Goal: Task Accomplishment & Management: Use online tool/utility

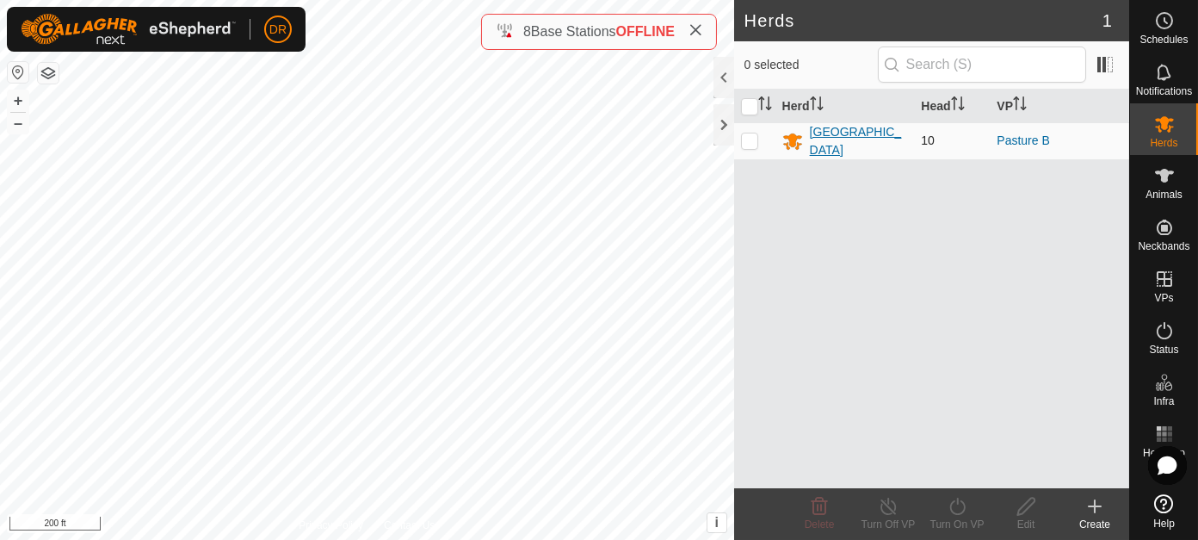
click at [820, 131] on div "[GEOGRAPHIC_DATA]" at bounding box center [859, 141] width 98 height 36
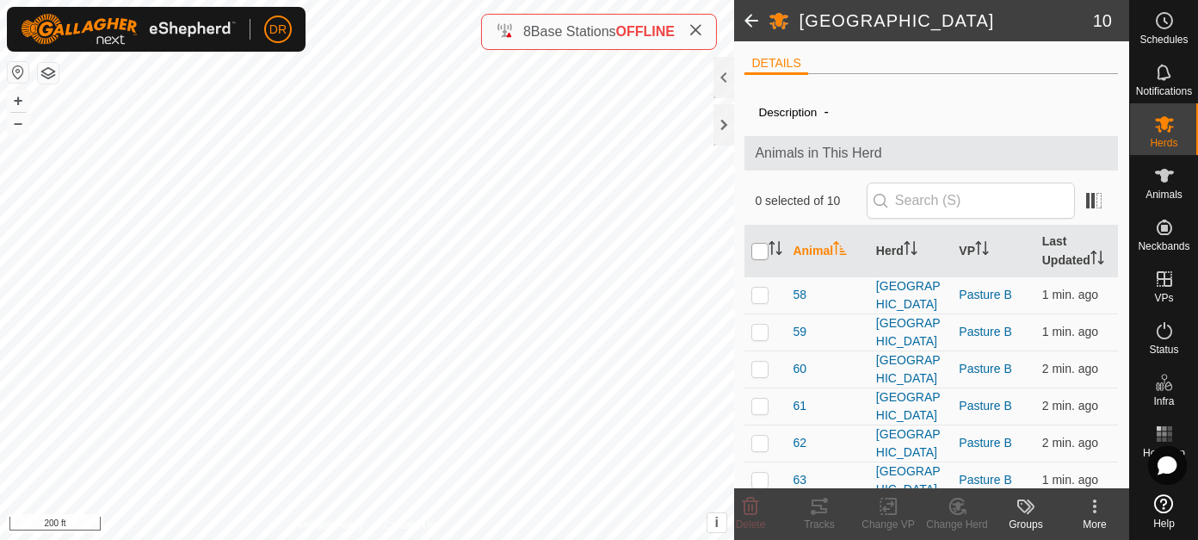
click at [760, 246] on input "checkbox" at bounding box center [760, 251] width 17 height 17
checkbox input "true"
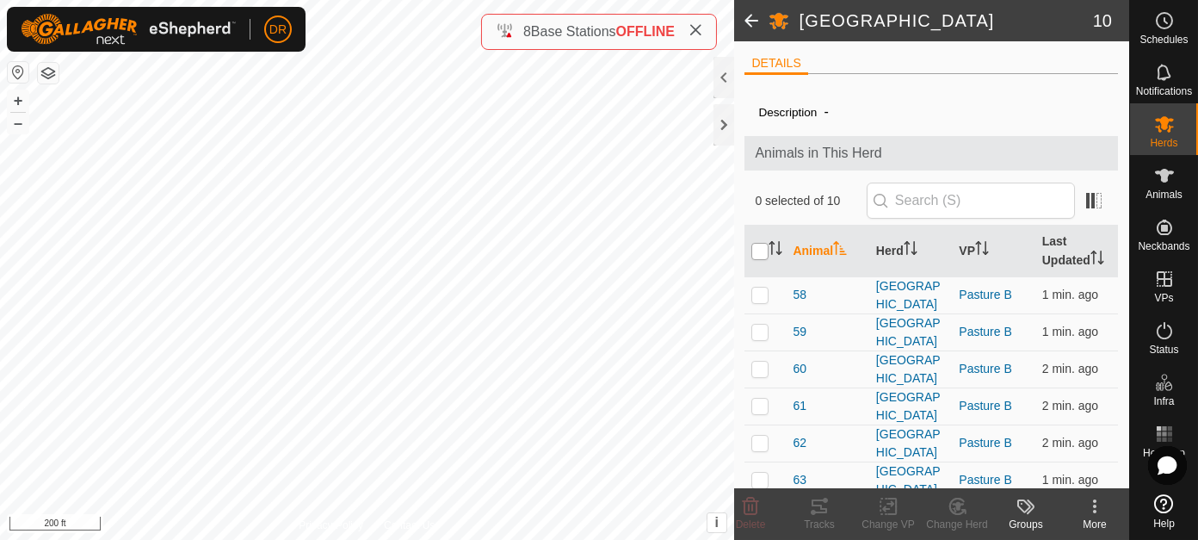
checkbox input "true"
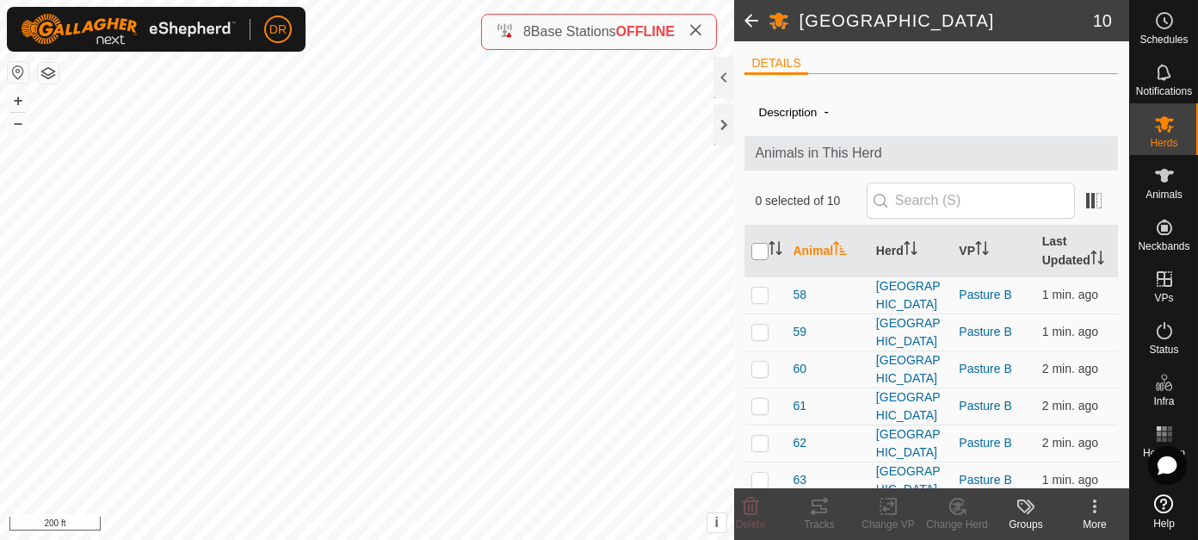
checkbox input "true"
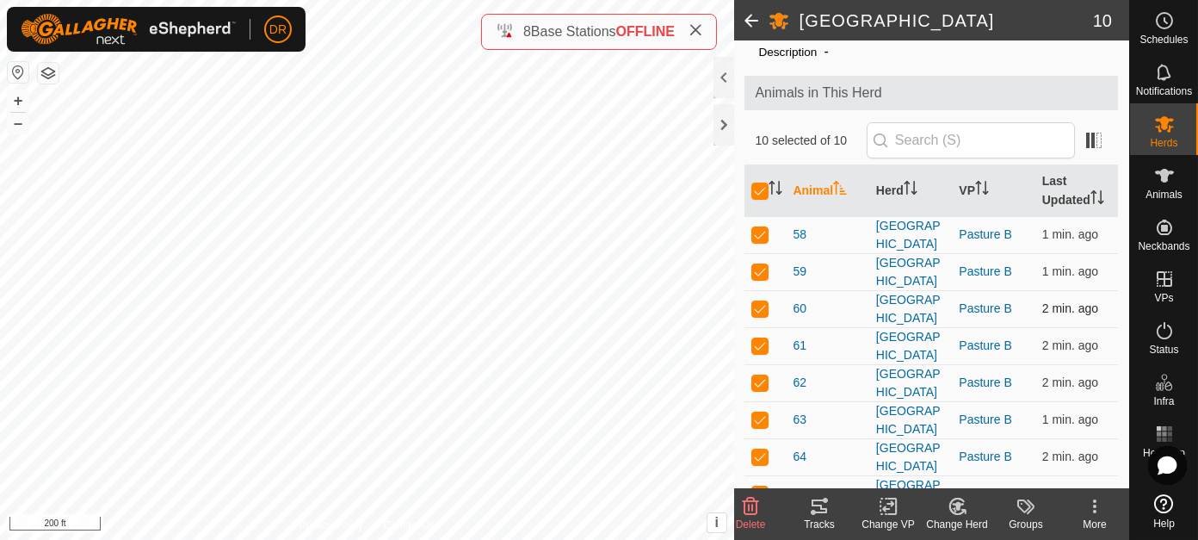
scroll to position [86, 0]
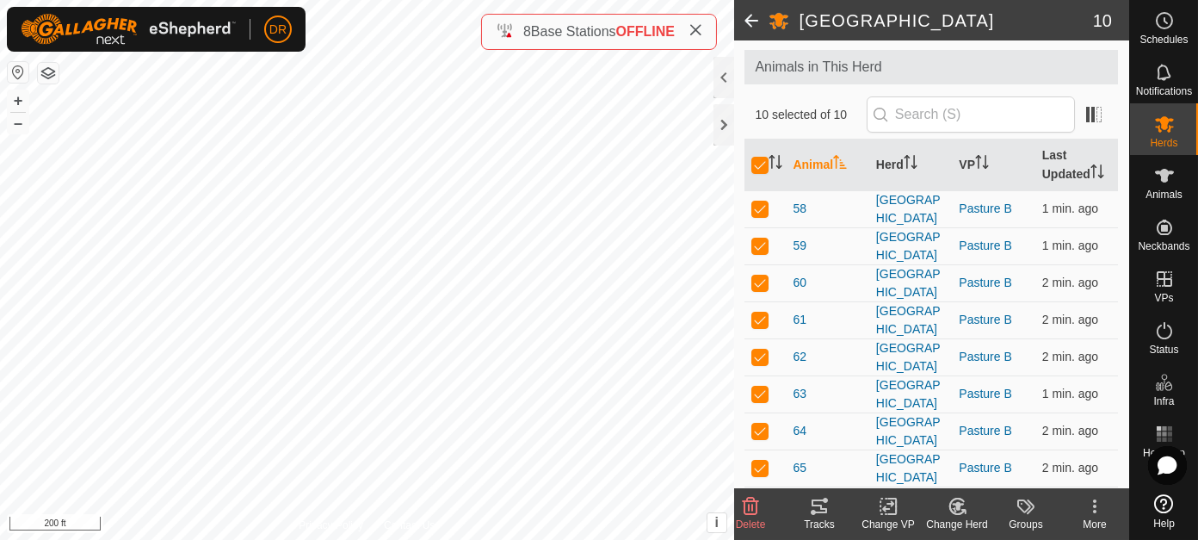
click at [818, 514] on icon at bounding box center [819, 506] width 21 height 21
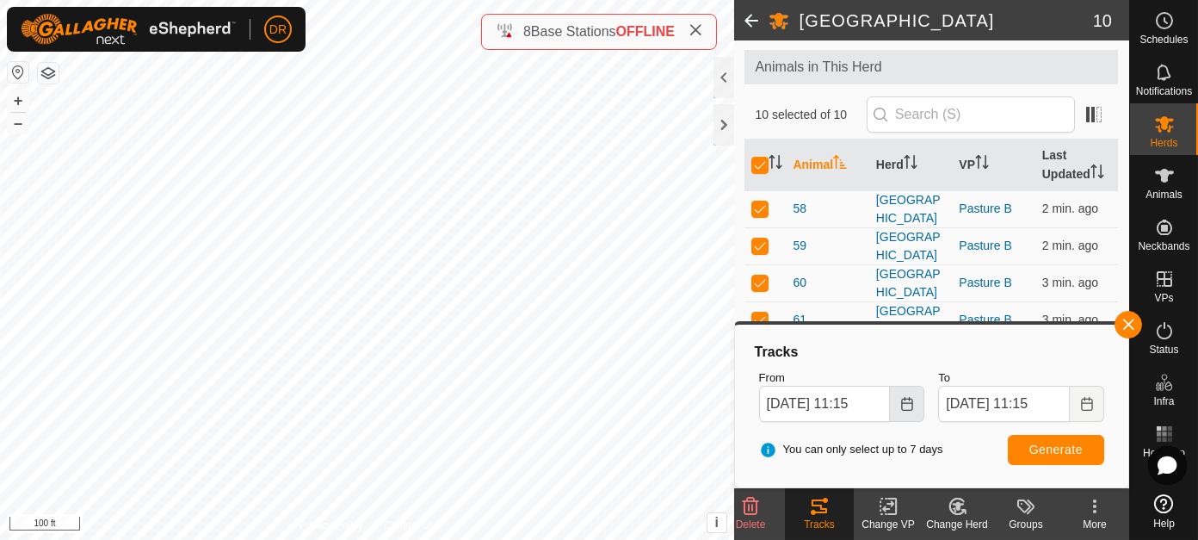
click at [904, 407] on icon "Choose Date" at bounding box center [908, 404] width 14 height 14
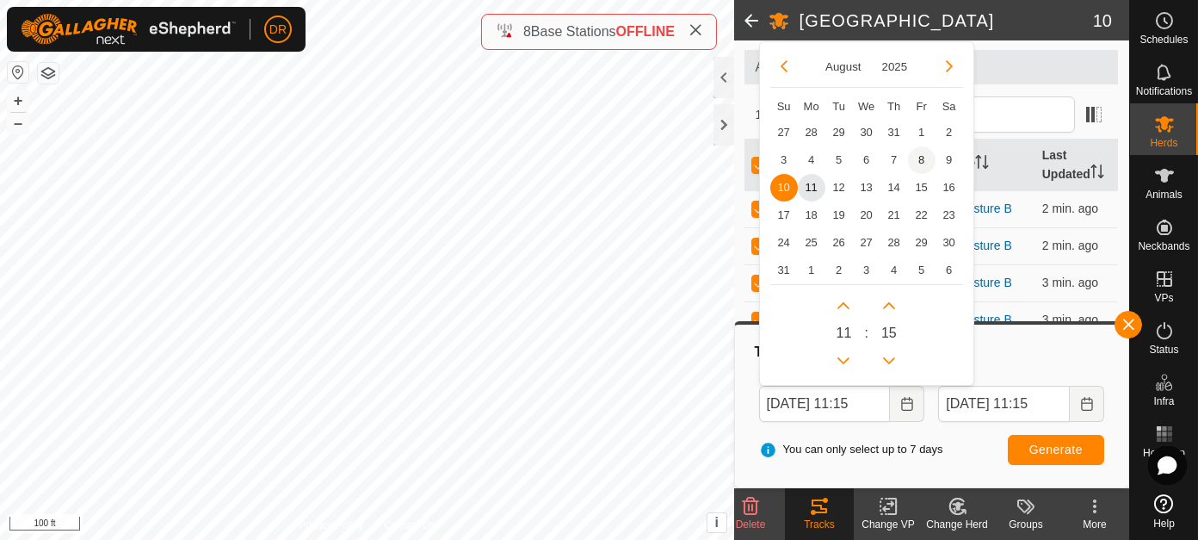
scroll to position [0, 0]
click at [916, 157] on span "8" at bounding box center [922, 160] width 28 height 28
type input "[DATE] 11:15"
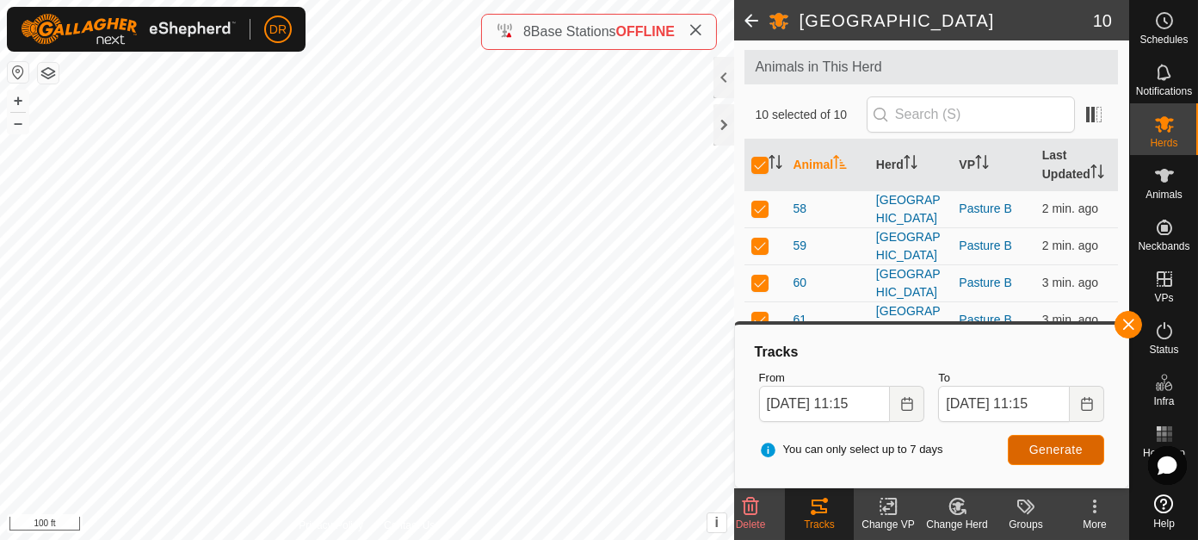
click at [1037, 446] on span "Generate" at bounding box center [1056, 450] width 53 height 14
click at [758, 164] on input "checkbox" at bounding box center [760, 165] width 17 height 17
checkbox input "false"
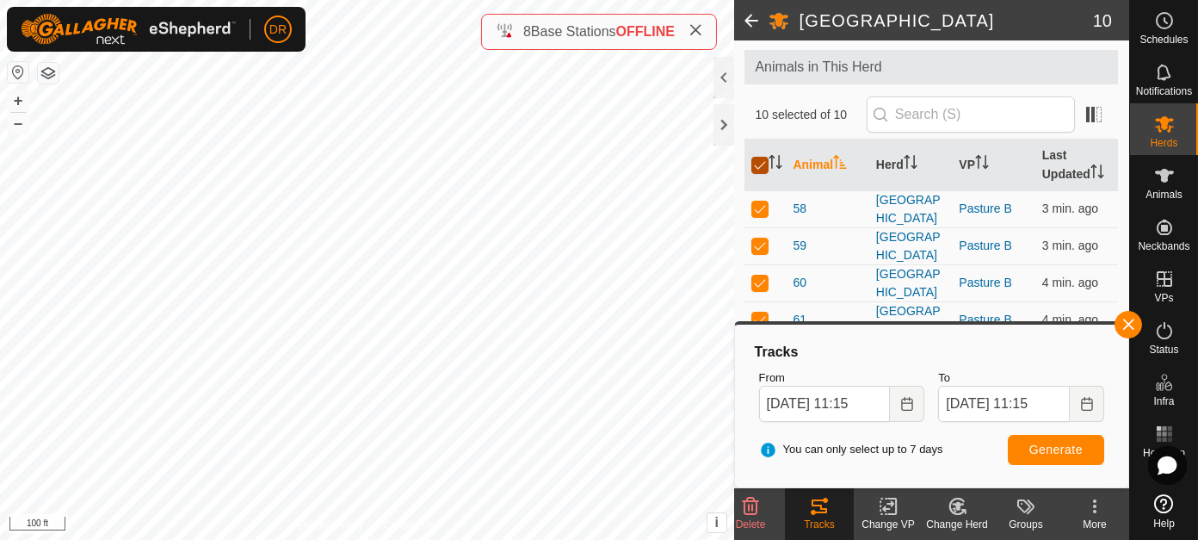
checkbox input "false"
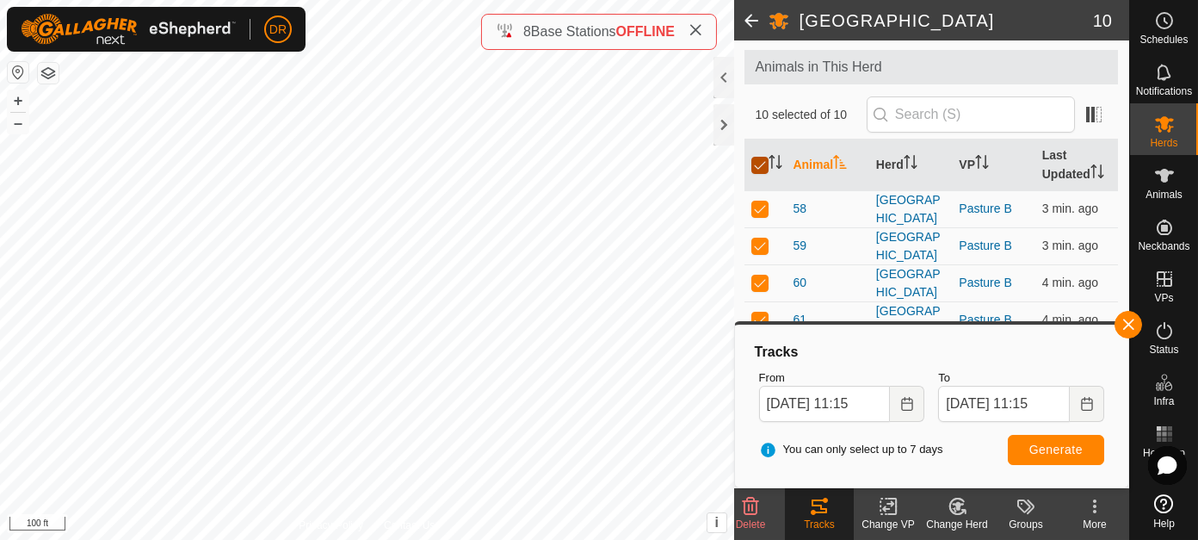
checkbox input "false"
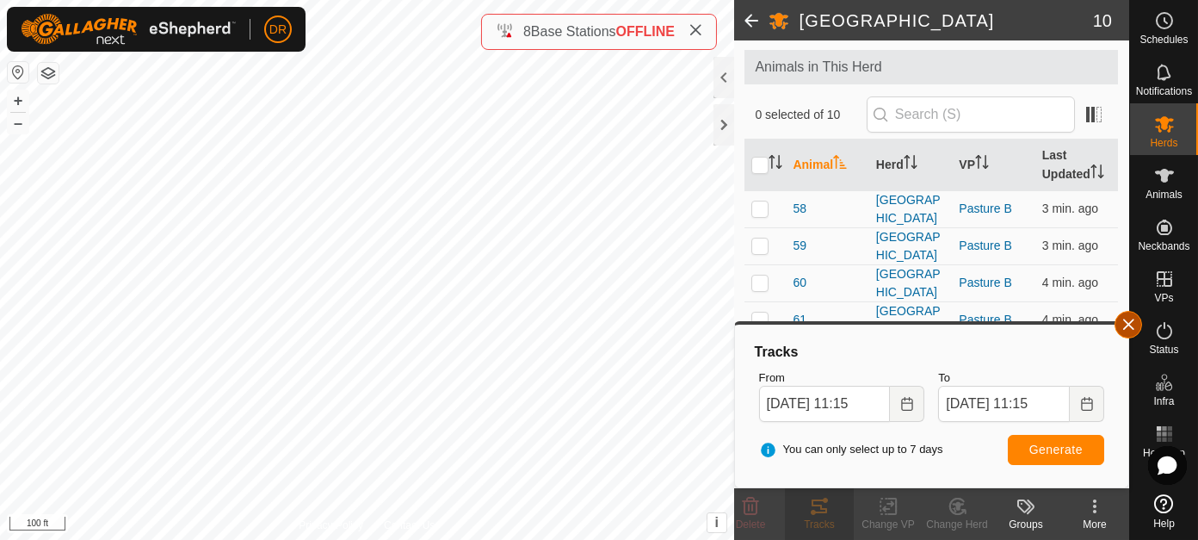
click at [1126, 321] on button "button" at bounding box center [1129, 325] width 28 height 28
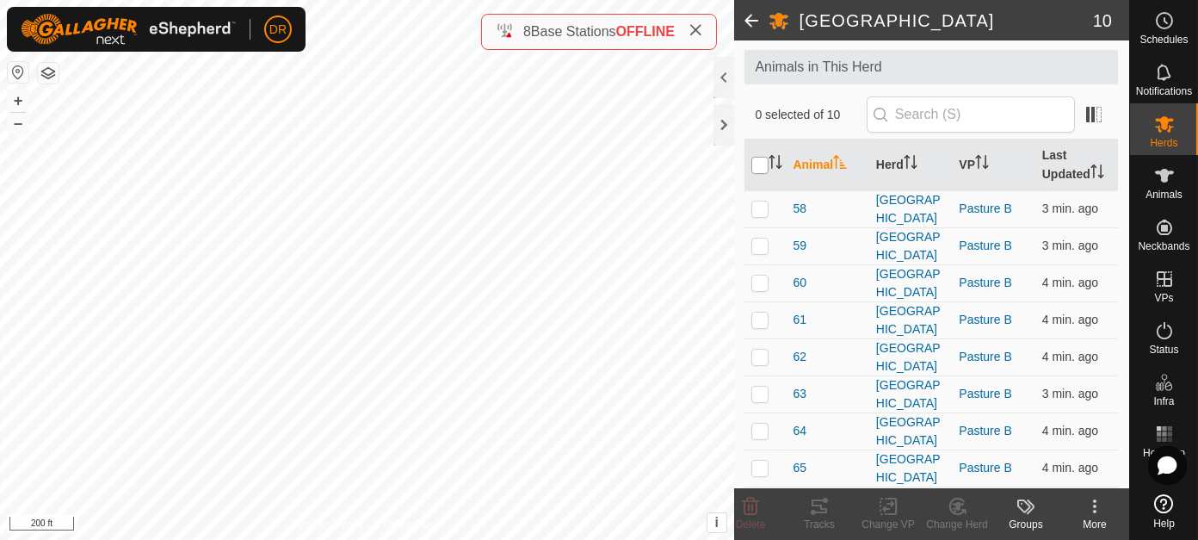
click at [764, 168] on input "checkbox" at bounding box center [760, 165] width 17 height 17
checkbox input "true"
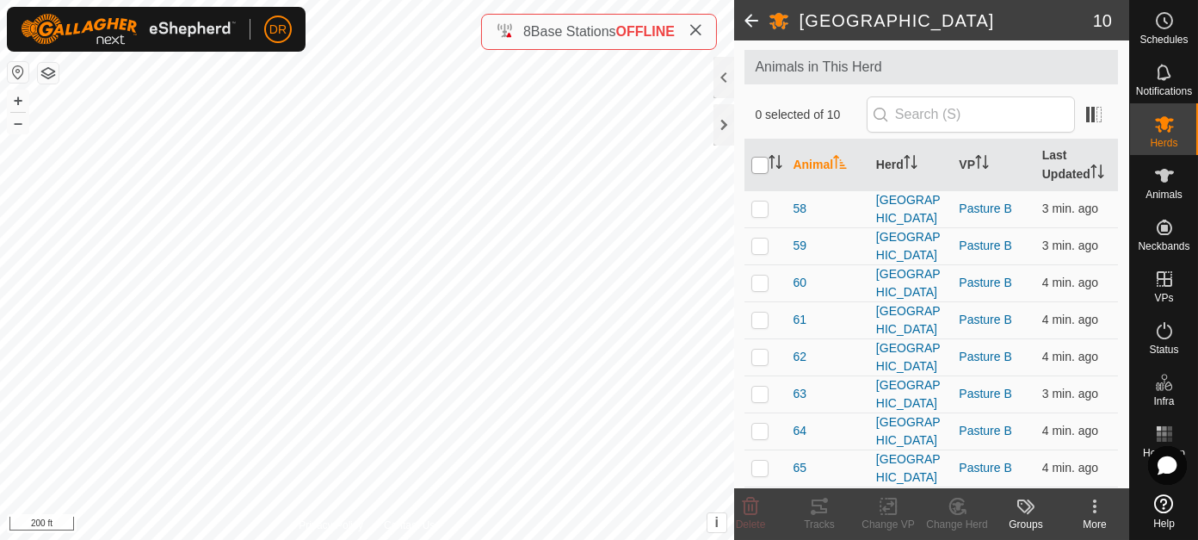
checkbox input "true"
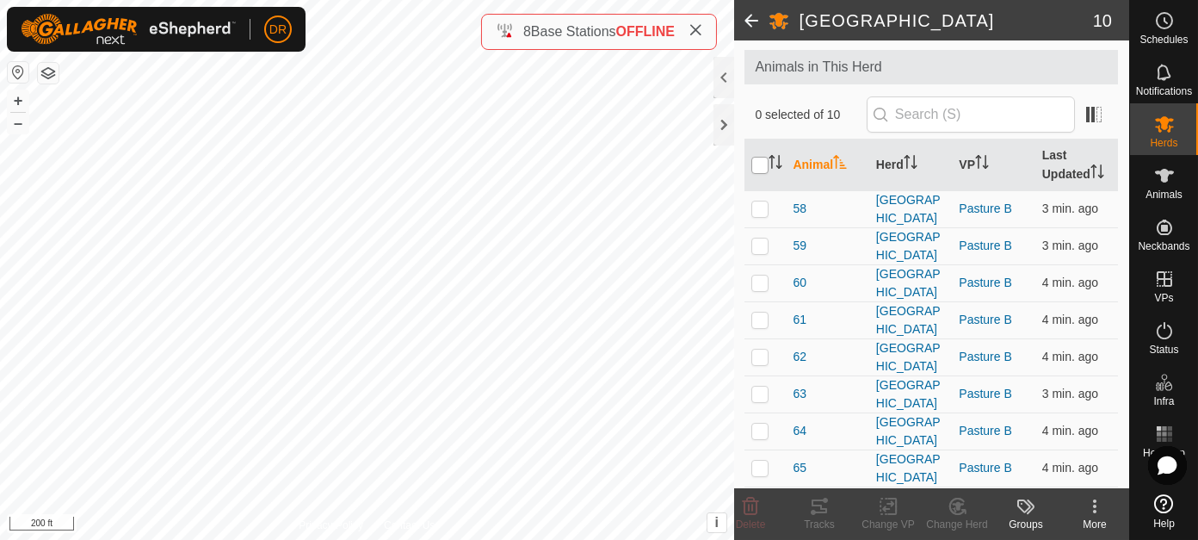
checkbox input "true"
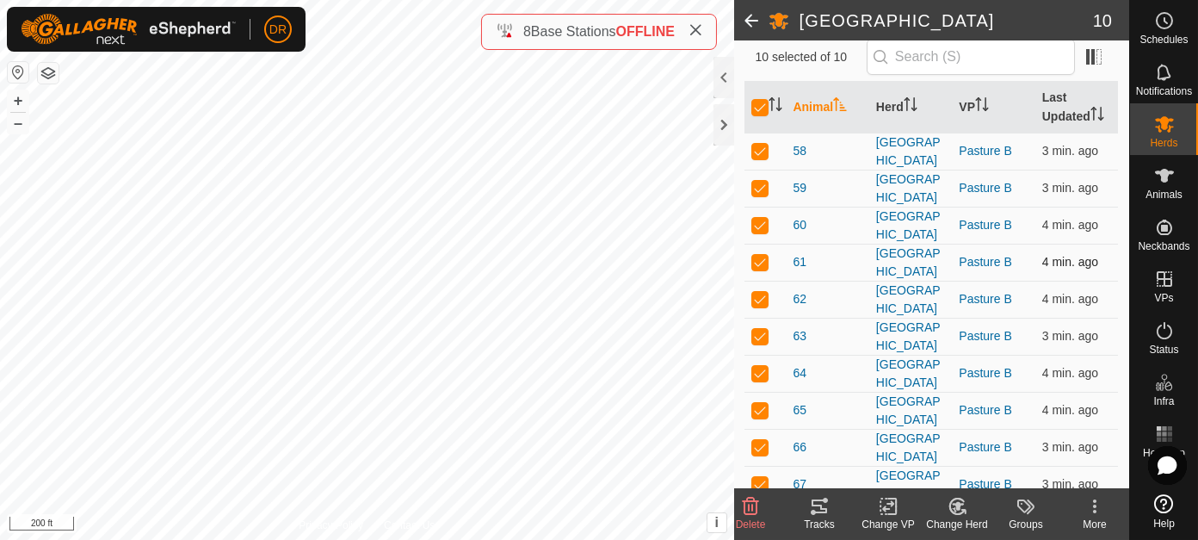
scroll to position [172, 0]
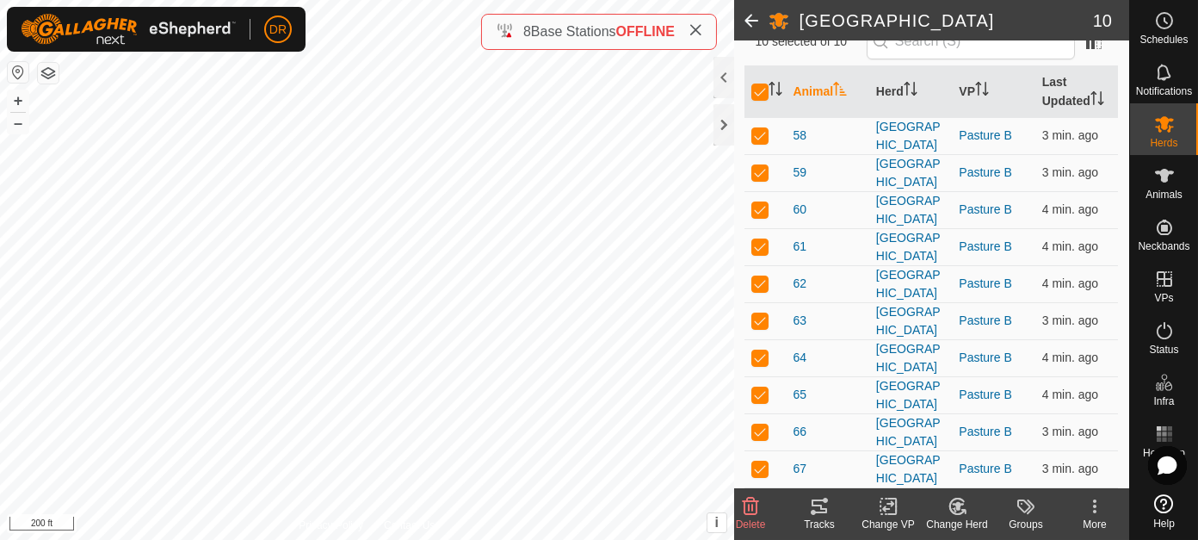
click at [813, 514] on icon at bounding box center [813, 512] width 5 height 5
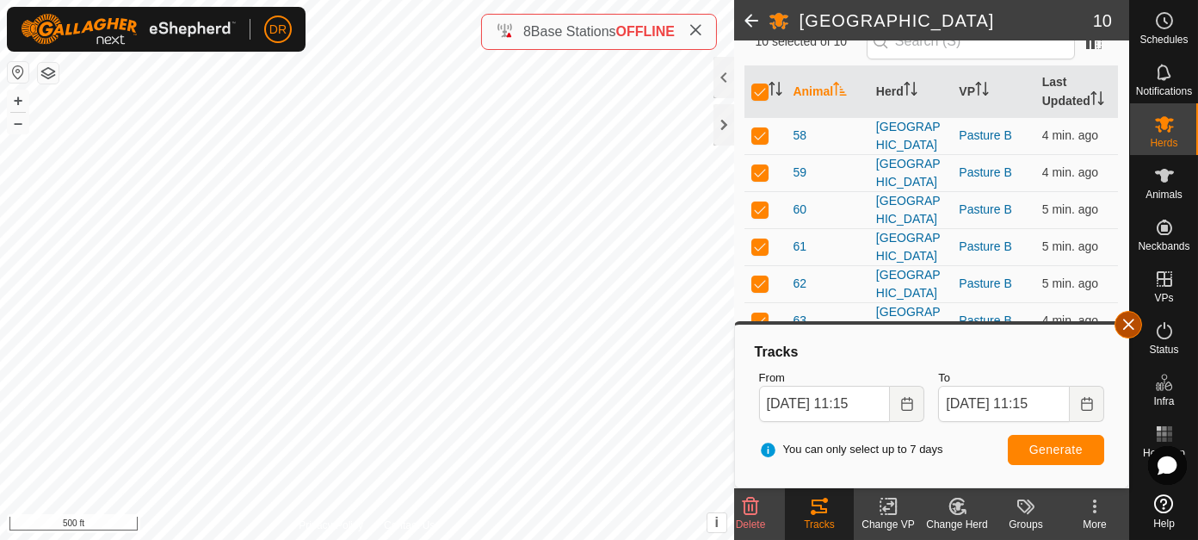
click at [1125, 322] on button "button" at bounding box center [1129, 325] width 28 height 28
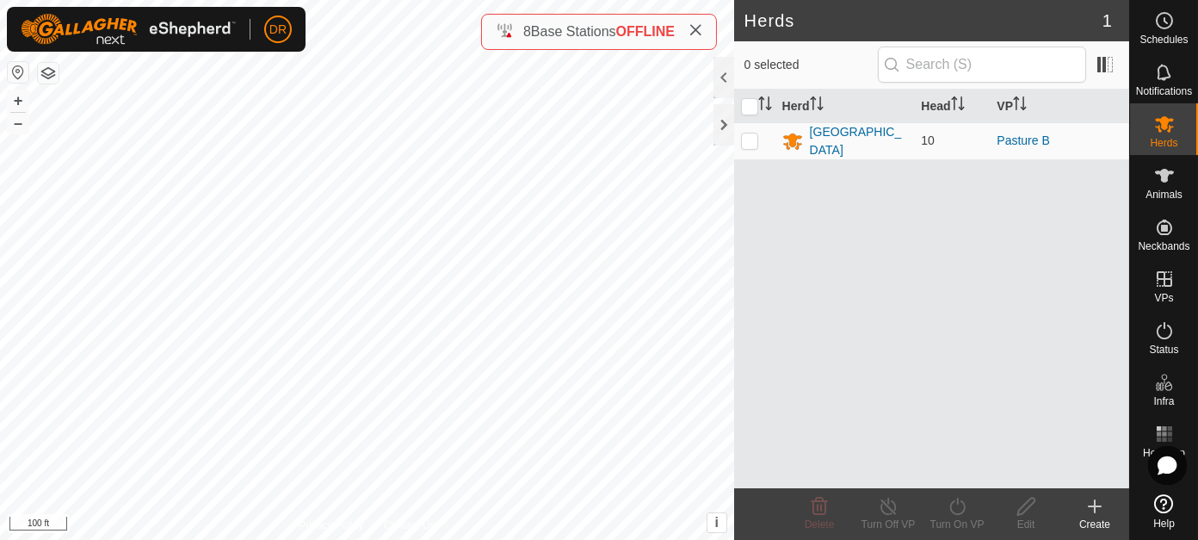
click at [699, 29] on icon at bounding box center [696, 30] width 14 height 14
click at [749, 145] on p-checkbox at bounding box center [749, 140] width 17 height 14
checkbox input "true"
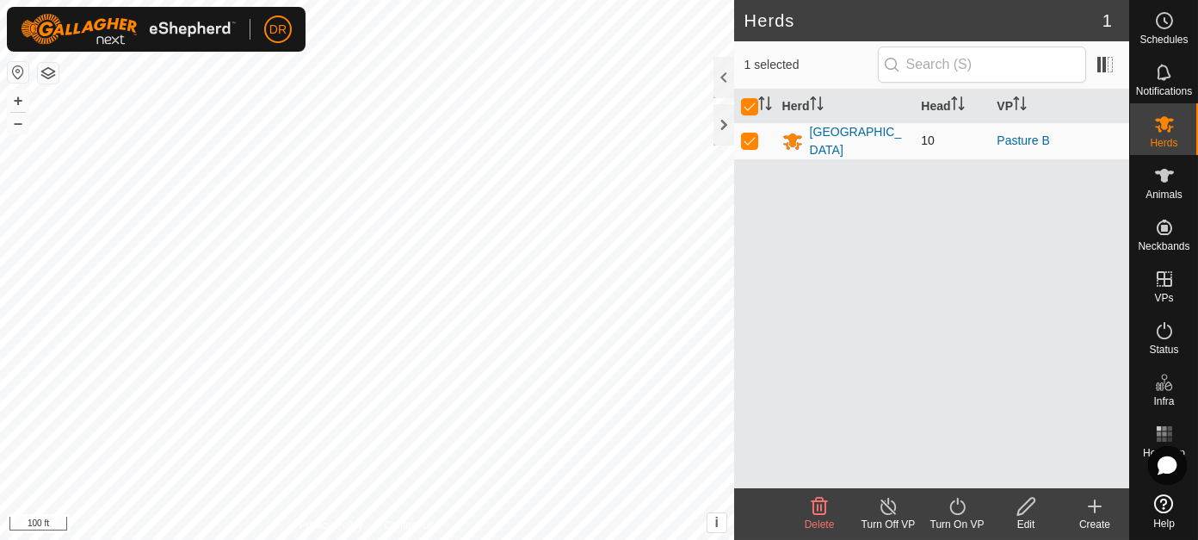
click at [752, 141] on p-checkbox at bounding box center [749, 140] width 17 height 14
checkbox input "false"
click at [821, 130] on div "[GEOGRAPHIC_DATA]" at bounding box center [859, 141] width 98 height 36
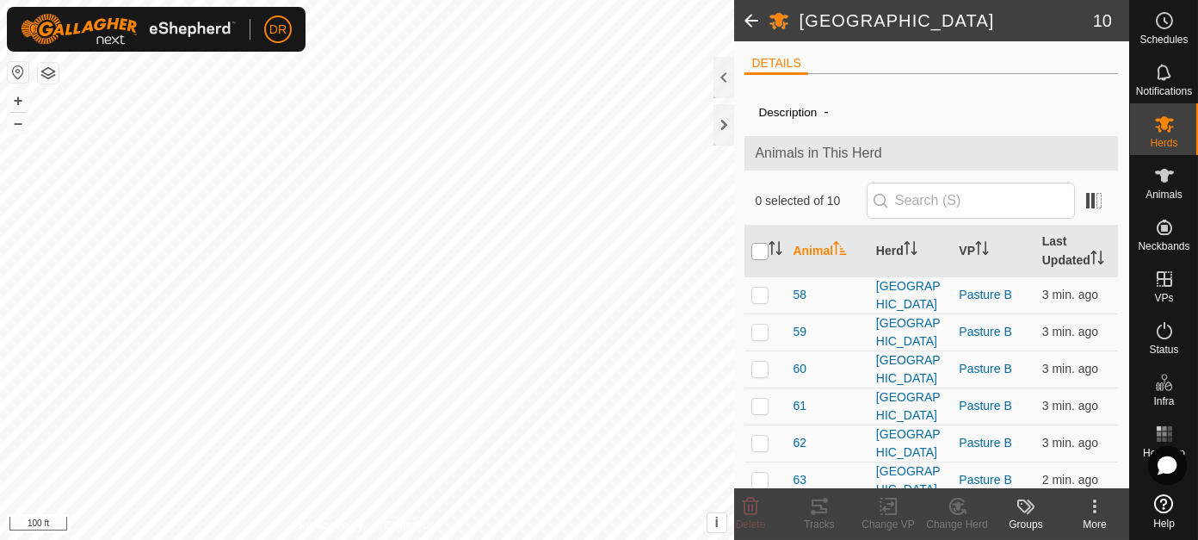
click at [758, 249] on input "checkbox" at bounding box center [760, 251] width 17 height 17
checkbox input "true"
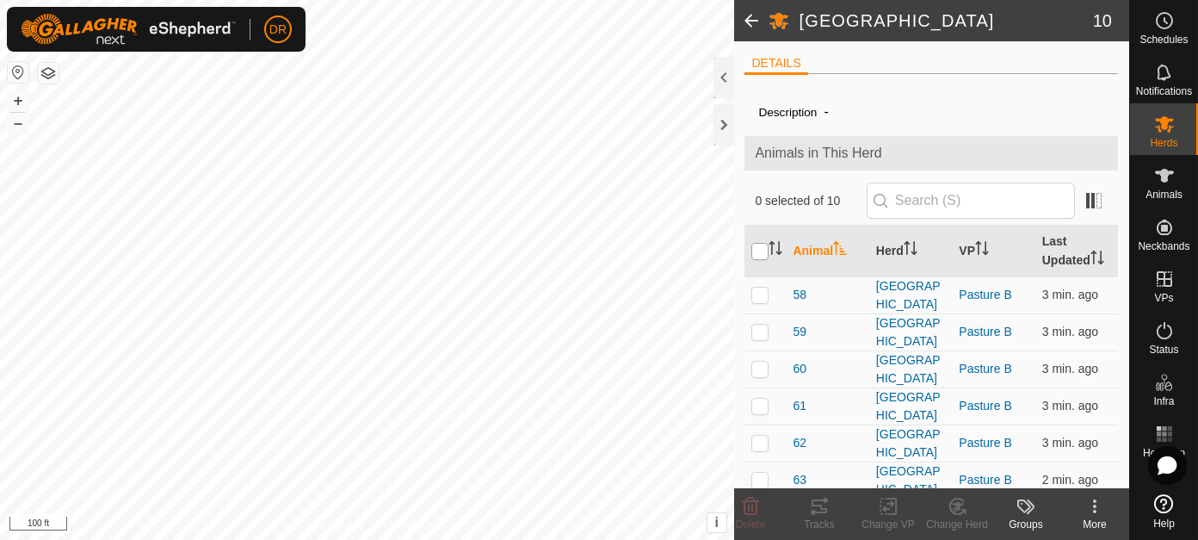
checkbox input "true"
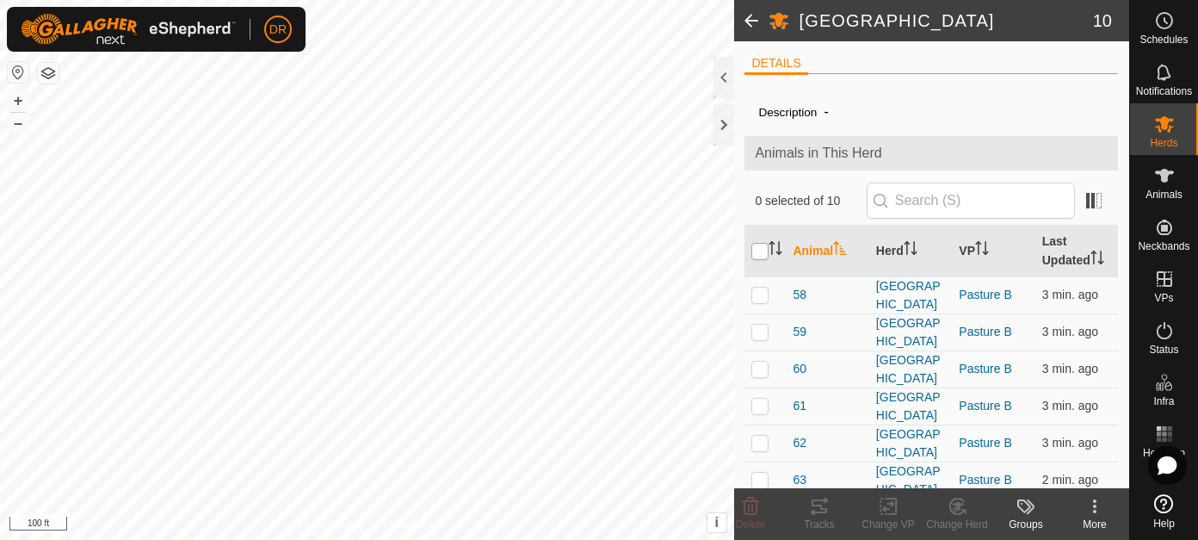
checkbox input "true"
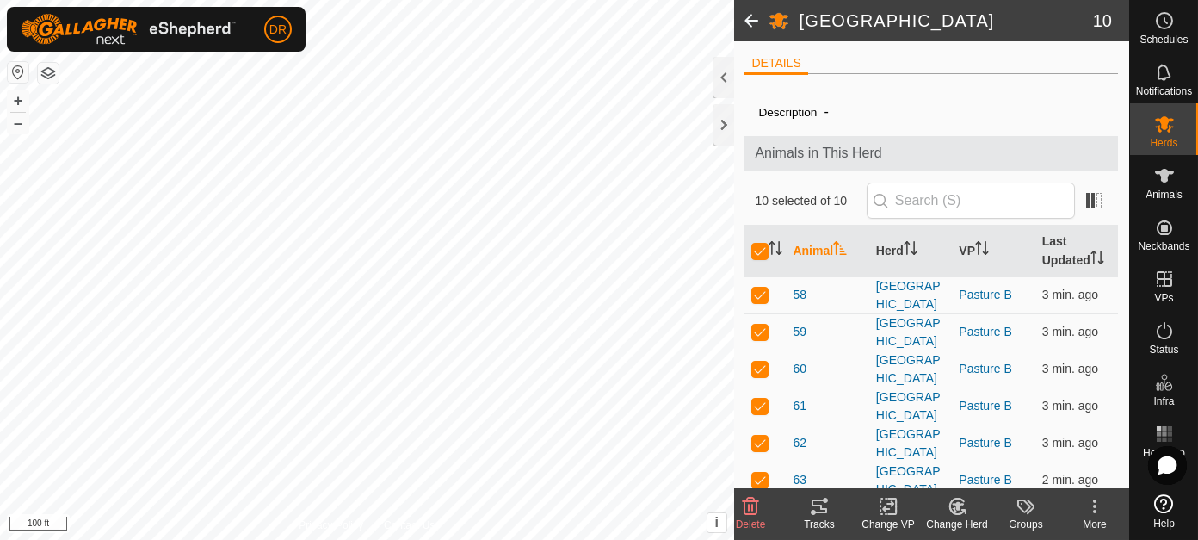
click at [818, 509] on icon at bounding box center [819, 506] width 21 height 21
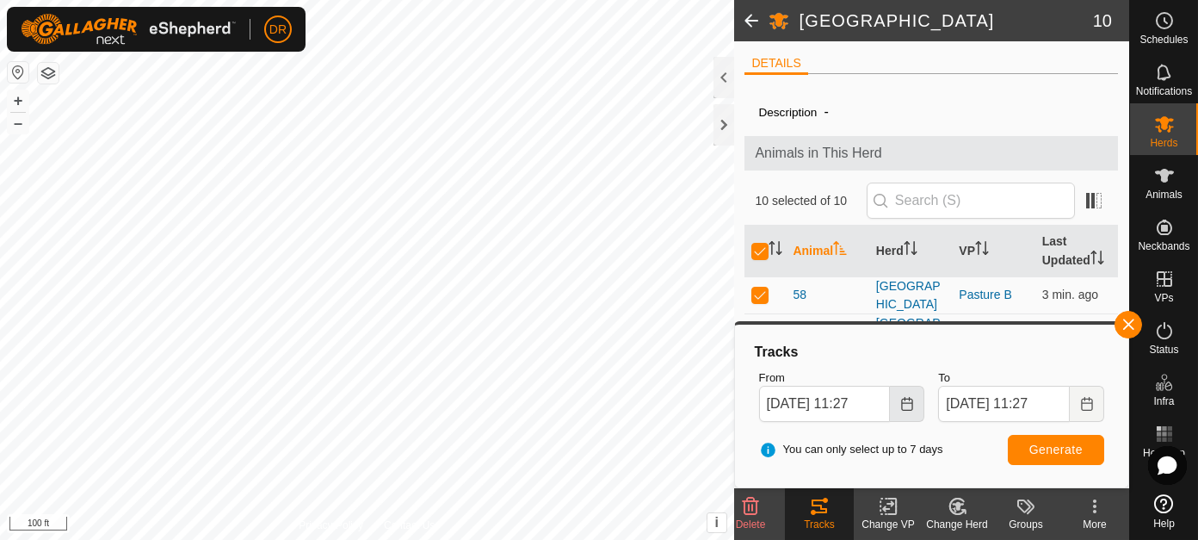
click at [910, 402] on icon "Choose Date" at bounding box center [906, 404] width 11 height 14
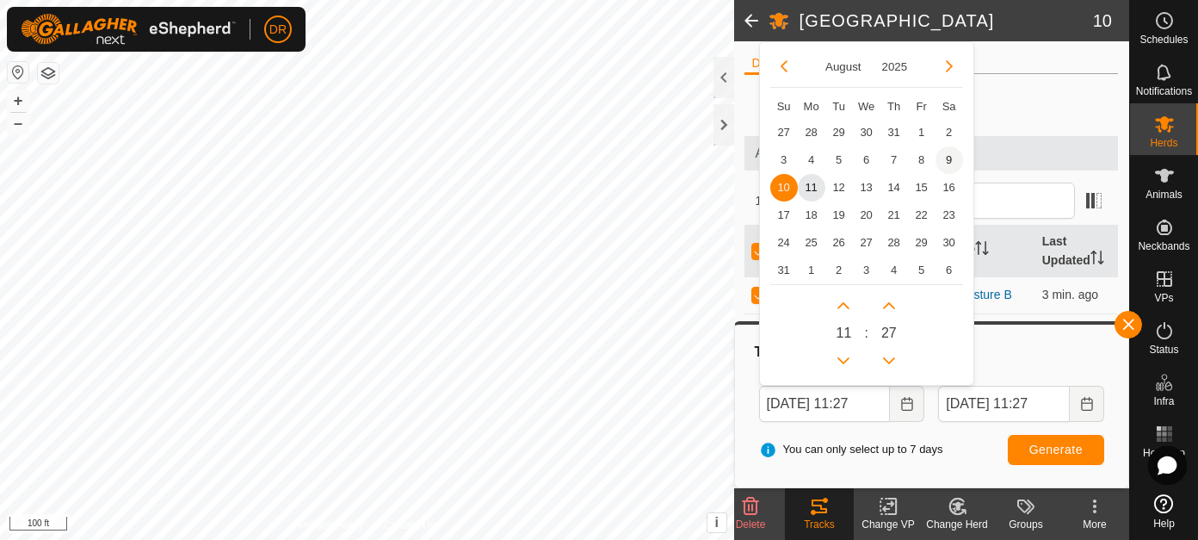
click at [952, 155] on span "9" at bounding box center [950, 160] width 28 height 28
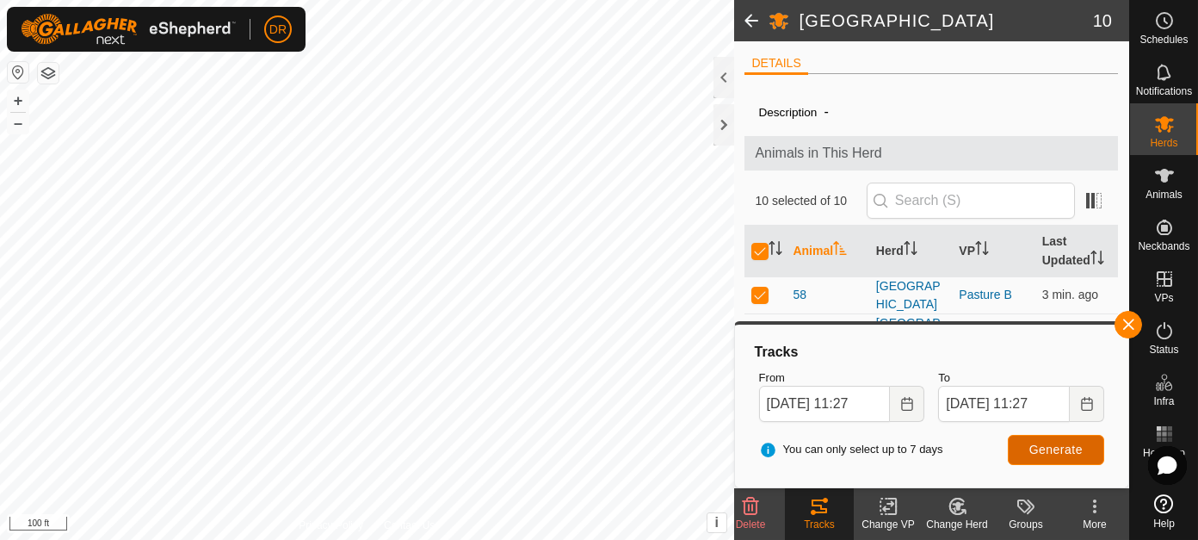
click at [1064, 448] on span "Generate" at bounding box center [1056, 450] width 53 height 14
click at [919, 407] on button "Choose Date" at bounding box center [907, 404] width 34 height 36
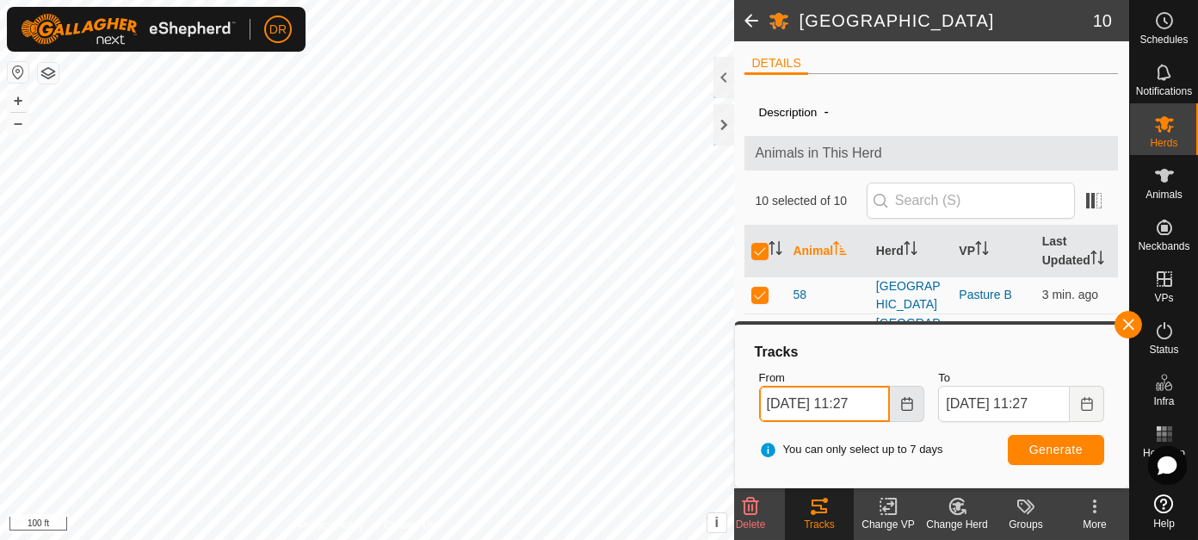
scroll to position [0, 2]
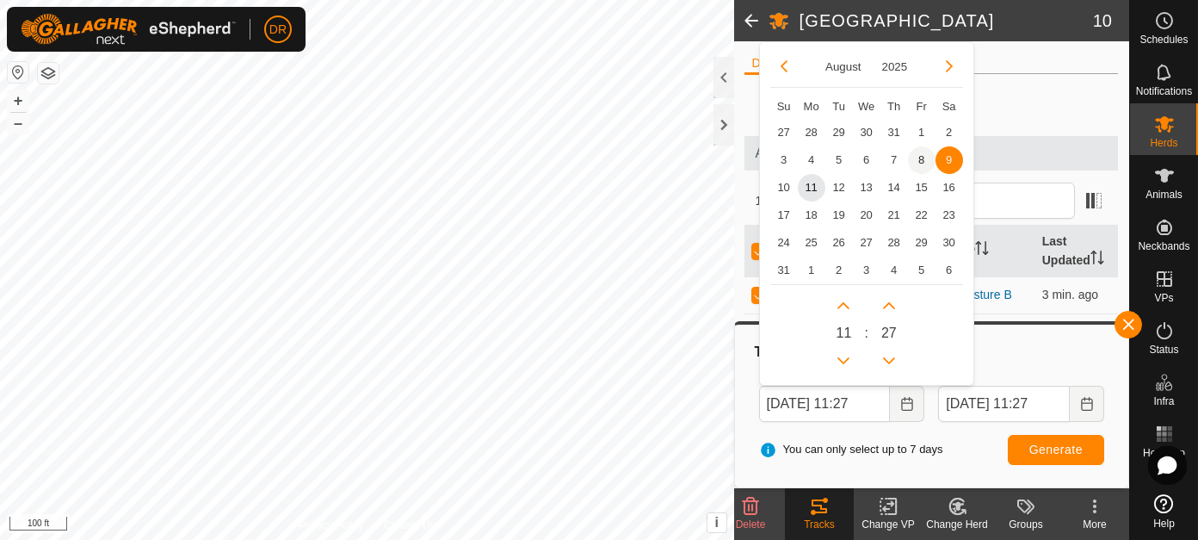
click at [925, 156] on span "8" at bounding box center [922, 160] width 28 height 28
type input "Aug 08, 2025 11:27"
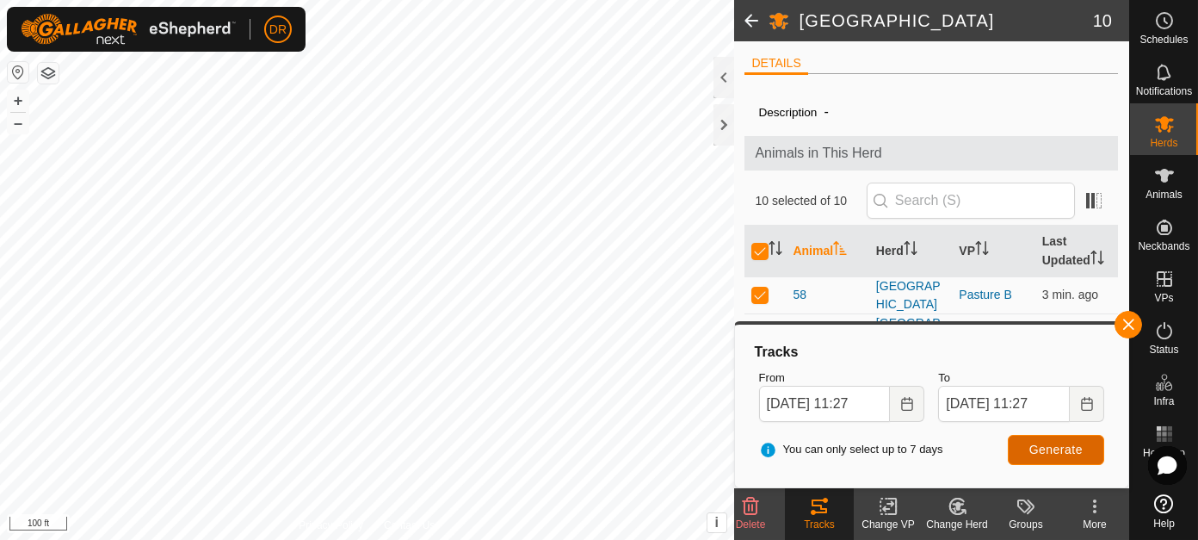
click at [1036, 446] on span "Generate" at bounding box center [1056, 450] width 53 height 14
click at [1094, 407] on button "Choose Date" at bounding box center [1087, 404] width 34 height 36
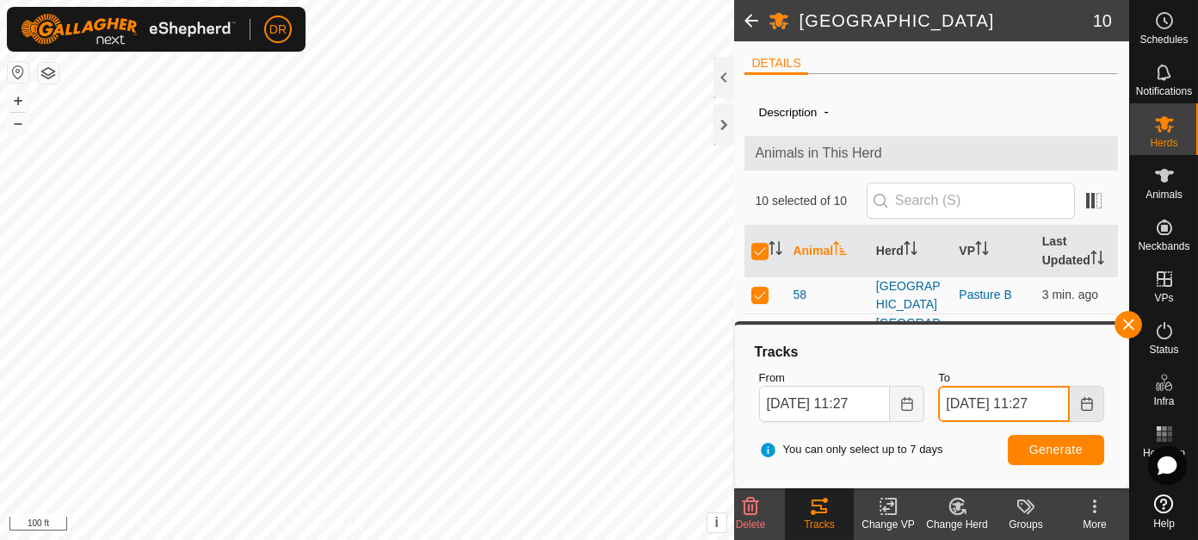
scroll to position [0, 1]
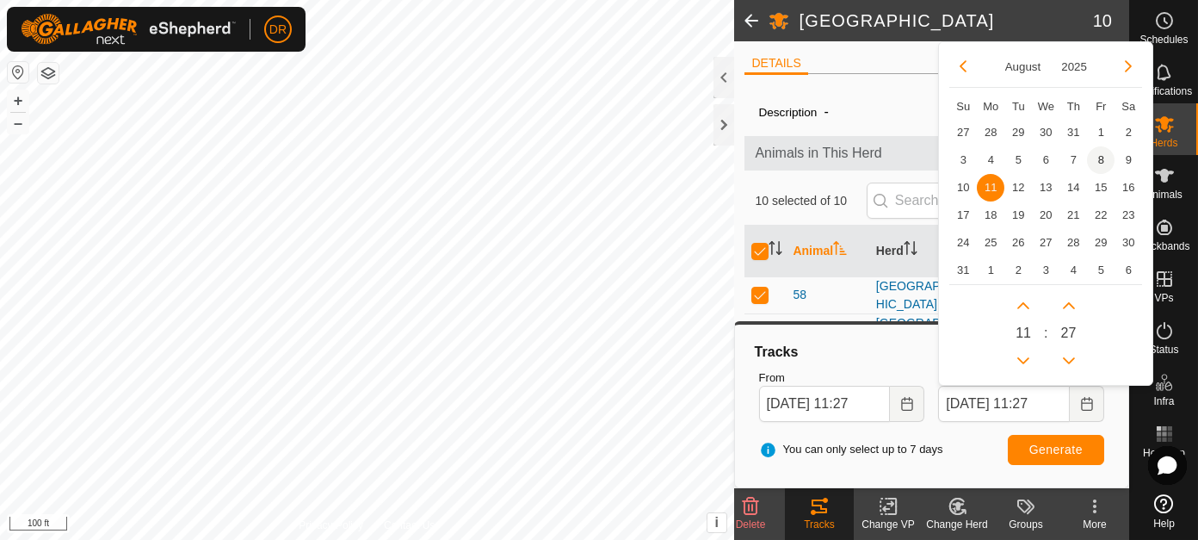
click at [1108, 156] on span "8" at bounding box center [1101, 160] width 28 height 28
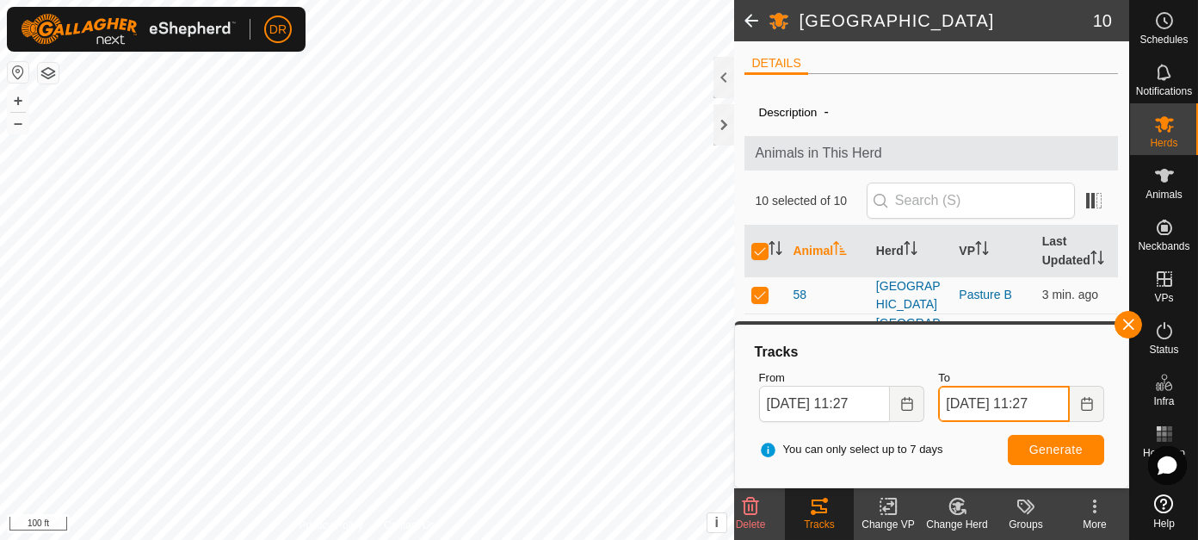
scroll to position [0, 2]
click at [1081, 447] on span "Generate" at bounding box center [1056, 450] width 53 height 14
click at [1092, 409] on icon "Choose Date" at bounding box center [1086, 404] width 11 height 14
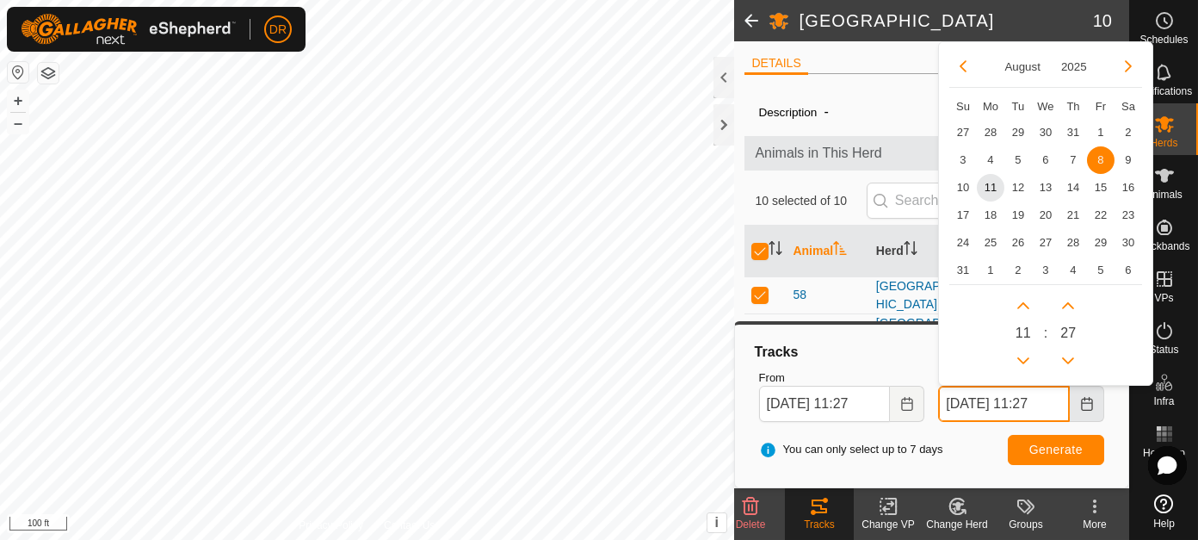
scroll to position [0, 2]
click at [1130, 158] on span "9" at bounding box center [1129, 160] width 28 height 28
type input "Aug 09, 2025 11:27"
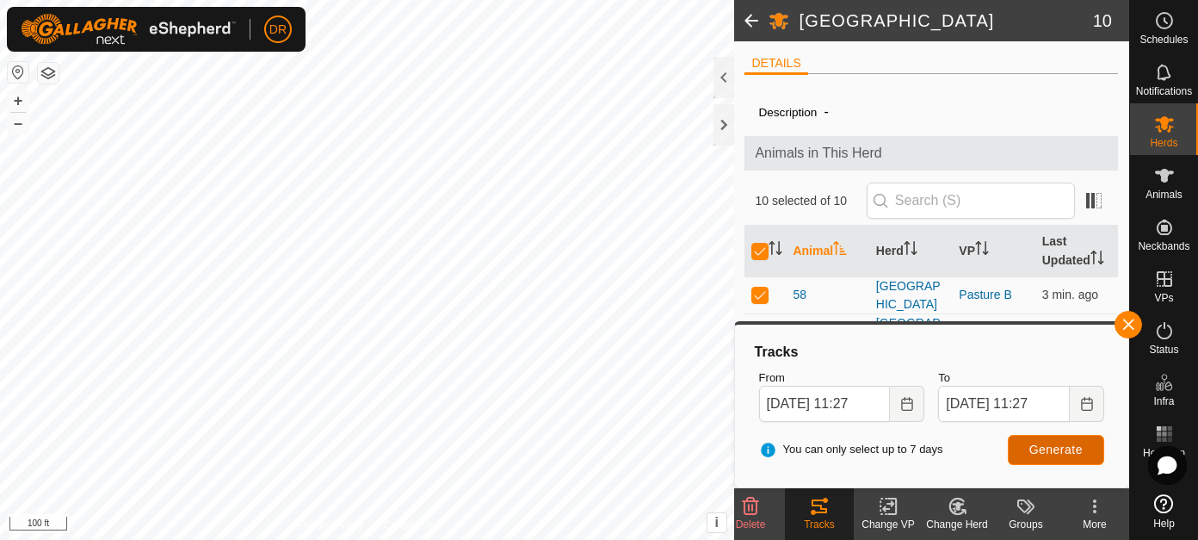
click at [1058, 458] on button "Generate" at bounding box center [1056, 450] width 96 height 30
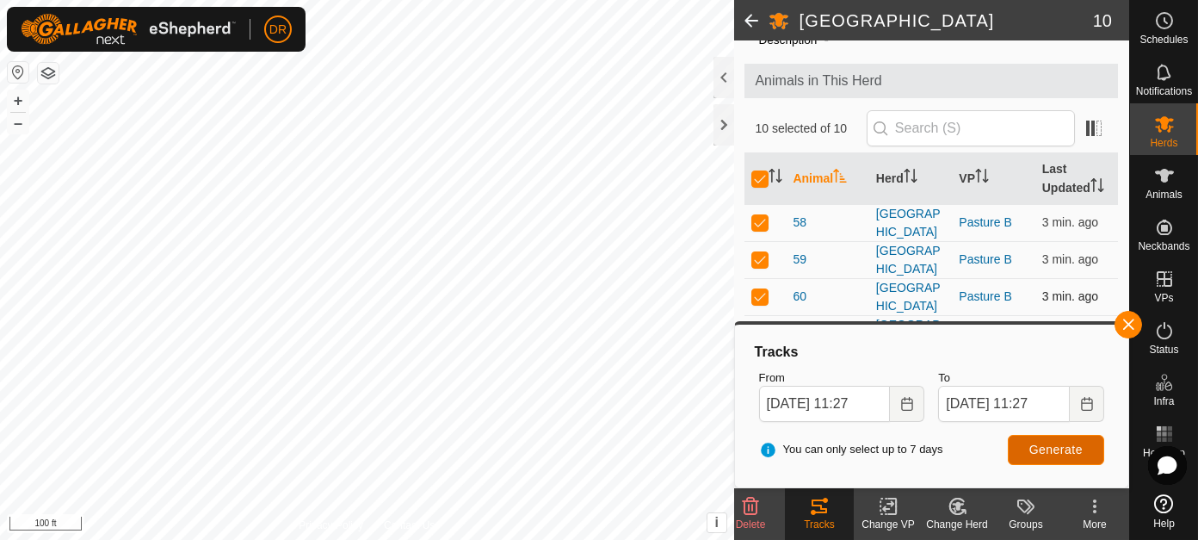
scroll to position [172, 0]
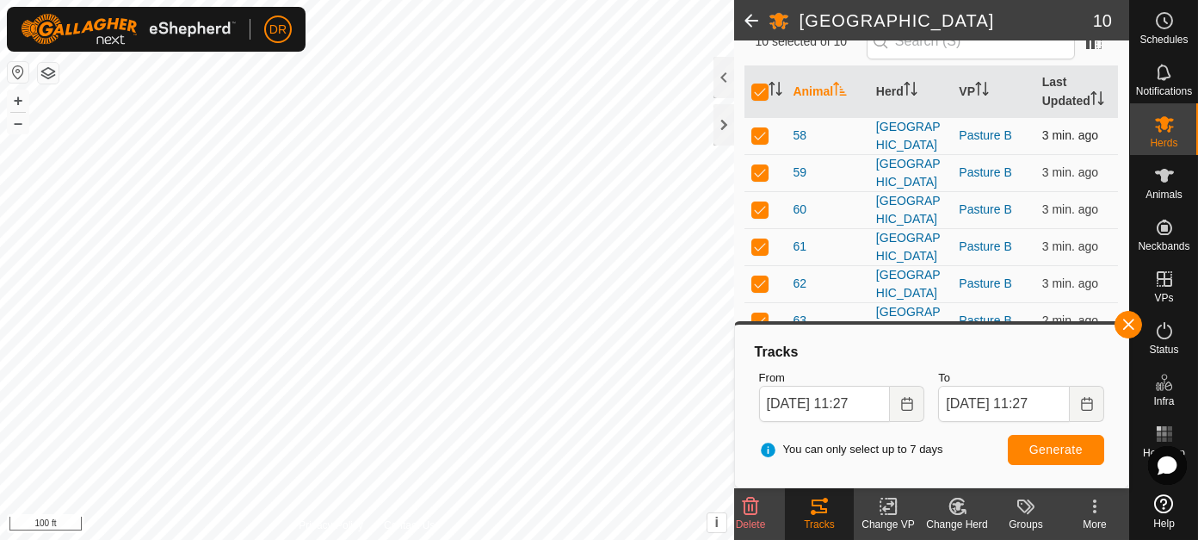
click at [763, 129] on p-checkbox at bounding box center [760, 135] width 17 height 14
checkbox input "false"
click at [764, 179] on p-checkbox at bounding box center [760, 172] width 17 height 14
checkbox input "false"
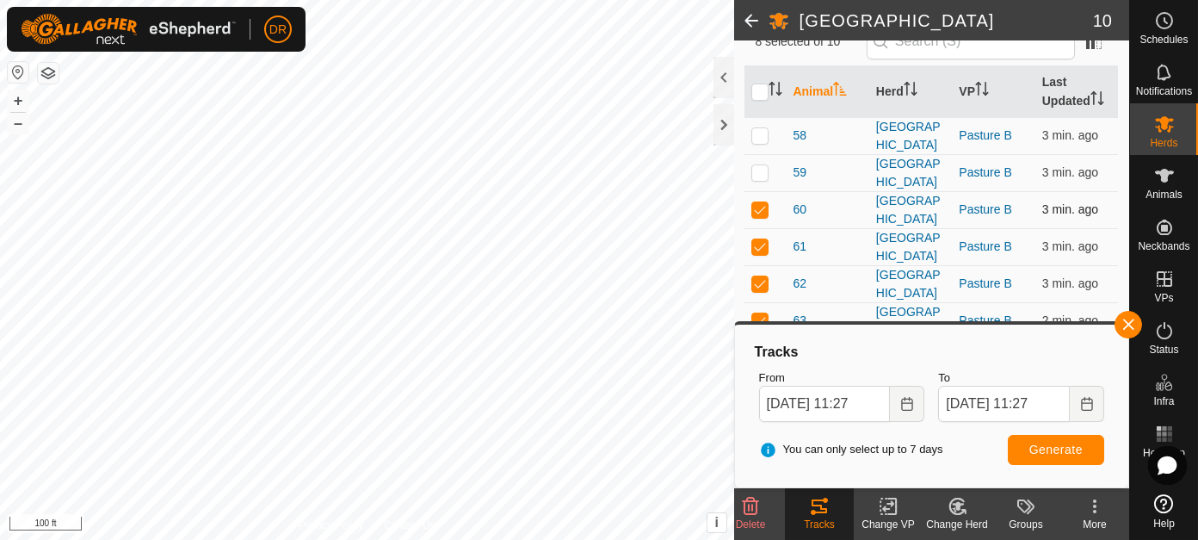
drag, startPoint x: 759, startPoint y: 242, endPoint x: 768, endPoint y: 260, distance: 20.0
click at [759, 216] on p-checkbox at bounding box center [760, 209] width 17 height 14
checkbox input "false"
click at [759, 239] on p-checkbox at bounding box center [760, 246] width 17 height 14
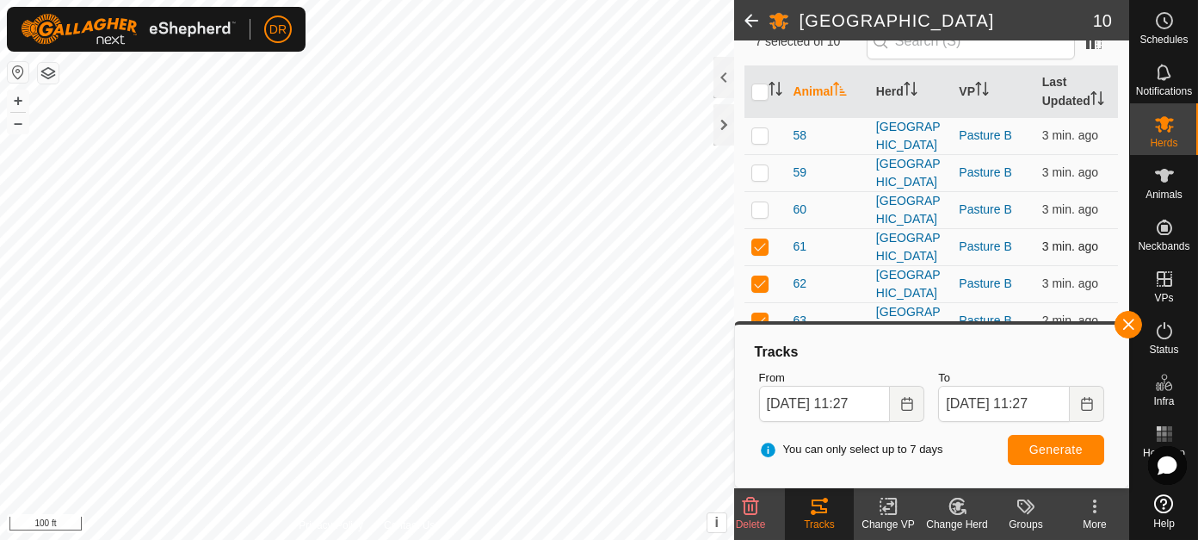
checkbox input "false"
click at [760, 302] on td at bounding box center [765, 320] width 41 height 37
checkbox input "false"
click at [764, 350] on p-checkbox at bounding box center [760, 357] width 17 height 14
checkbox input "false"
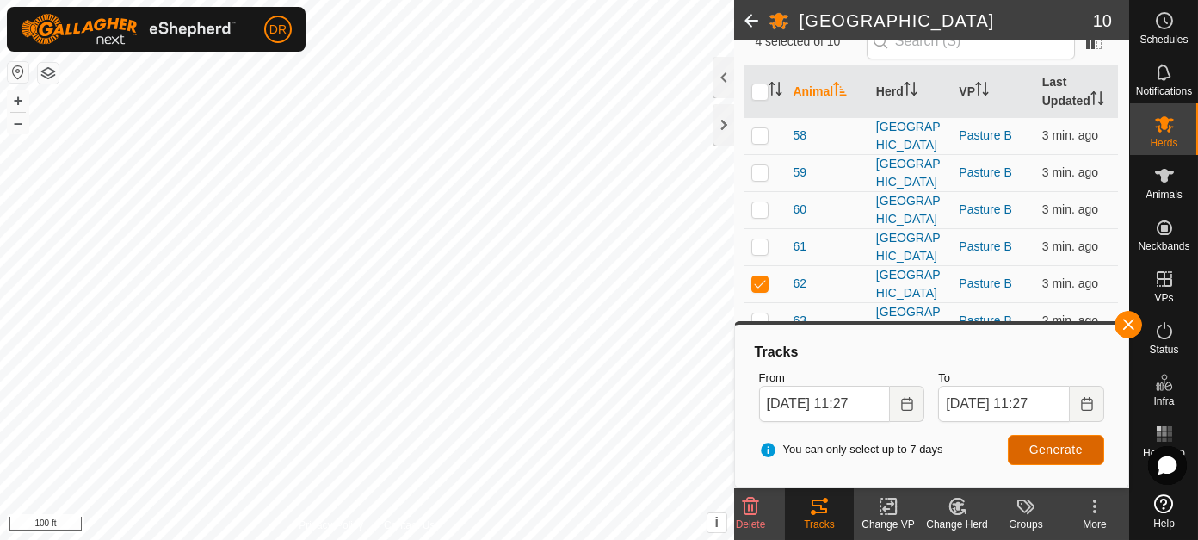
click at [1048, 445] on span "Generate" at bounding box center [1056, 450] width 53 height 14
click at [763, 276] on p-checkbox at bounding box center [760, 283] width 17 height 14
click at [762, 276] on p-checkbox at bounding box center [760, 283] width 17 height 14
checkbox input "true"
click at [1057, 448] on span "Generate" at bounding box center [1056, 450] width 53 height 14
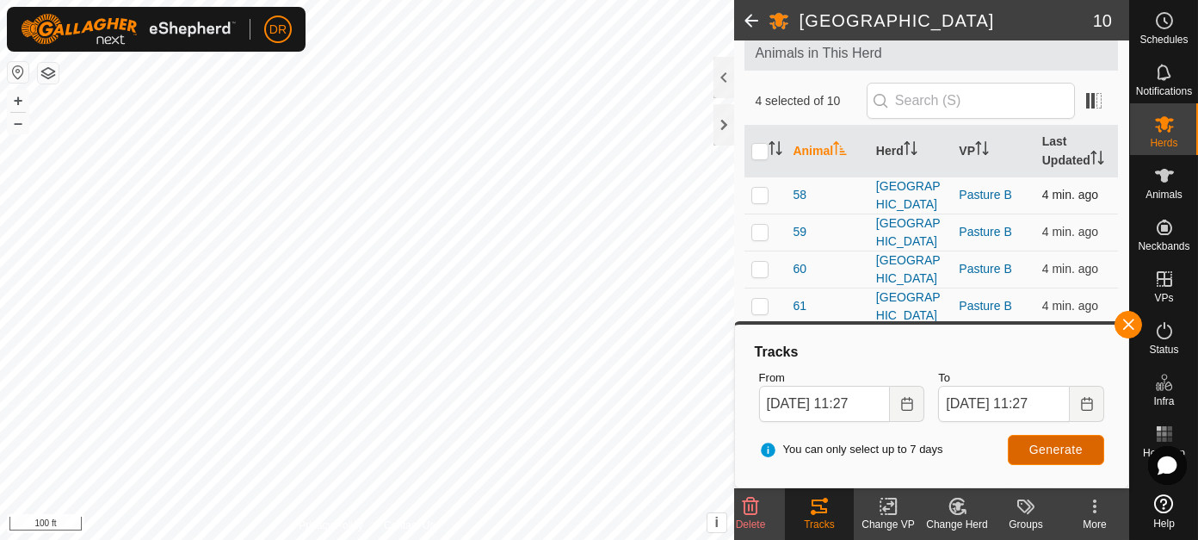
scroll to position [78, 0]
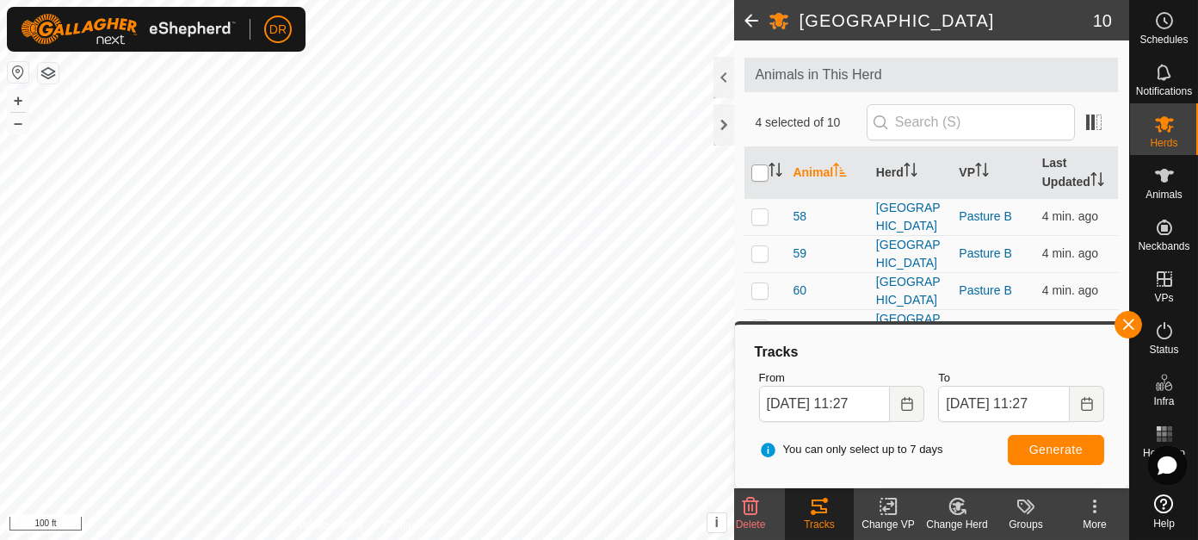
click at [762, 171] on input "checkbox" at bounding box center [760, 172] width 17 height 17
checkbox input "true"
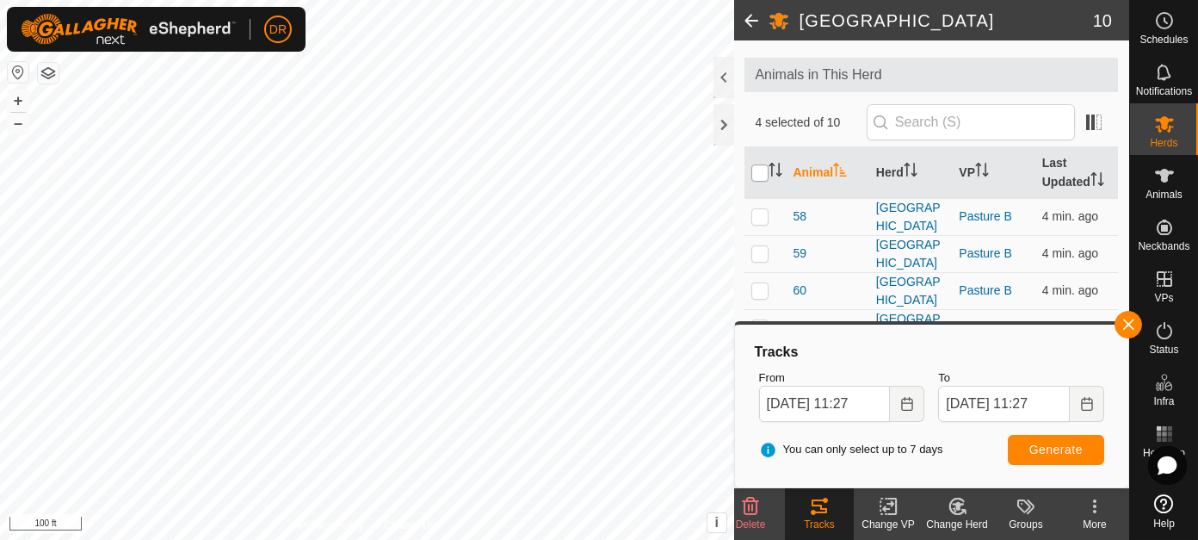
checkbox input "true"
click at [762, 171] on input "checkbox" at bounding box center [760, 172] width 17 height 17
checkbox input "false"
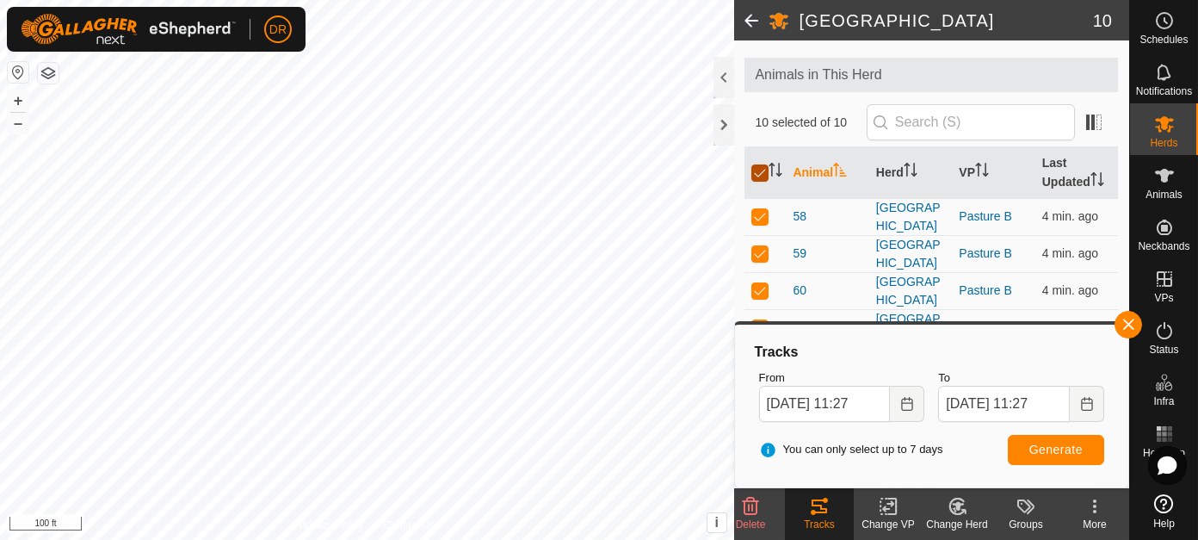
checkbox input "false"
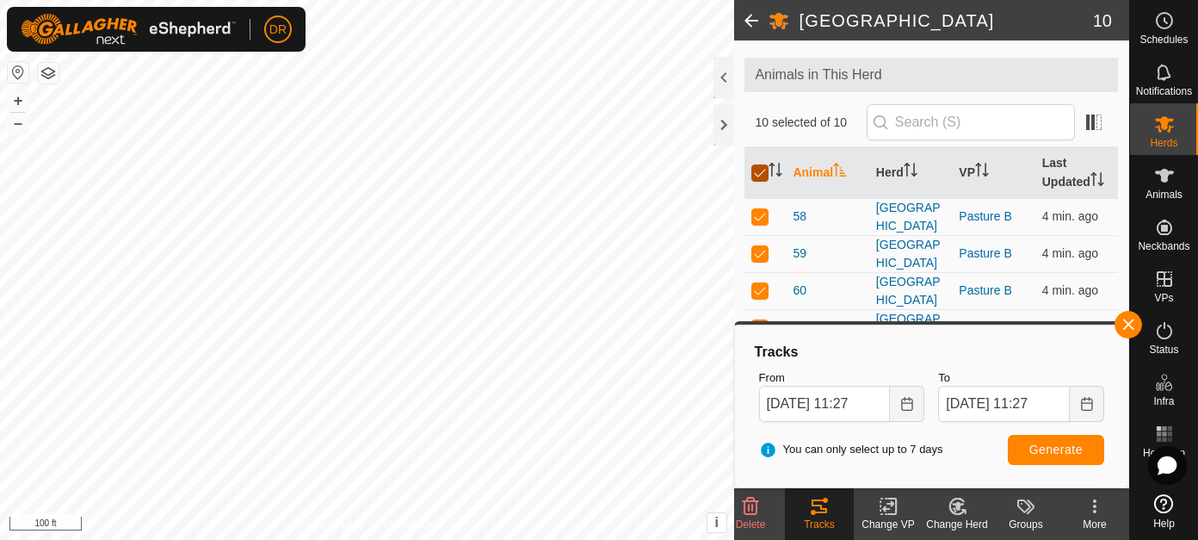
checkbox input "false"
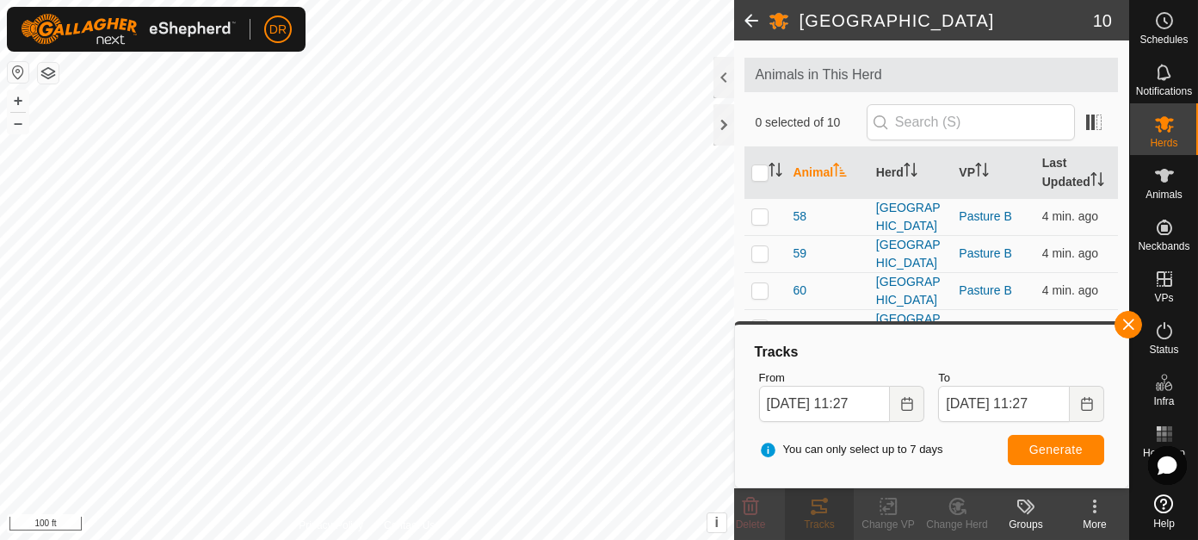
scroll to position [336, 0]
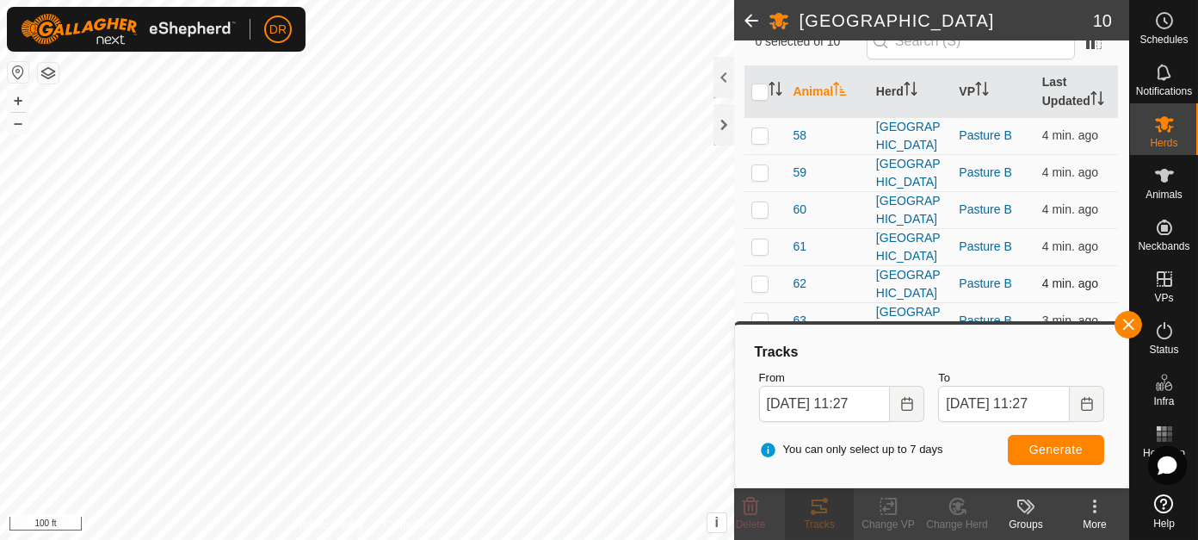
click at [757, 276] on p-checkbox at bounding box center [760, 283] width 17 height 14
checkbox input "true"
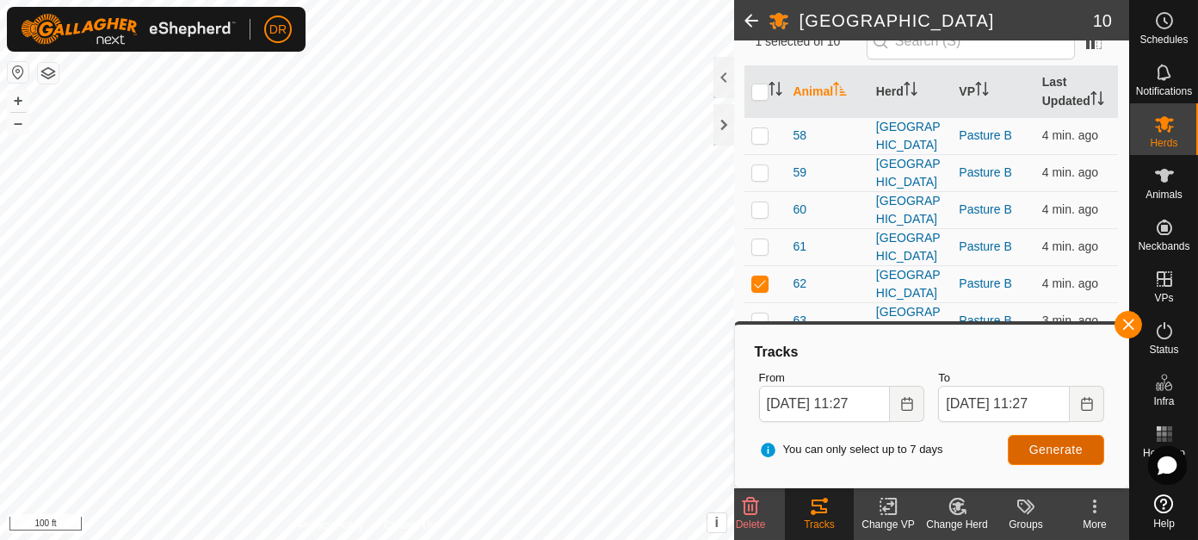
click at [1043, 450] on span "Generate" at bounding box center [1056, 450] width 53 height 14
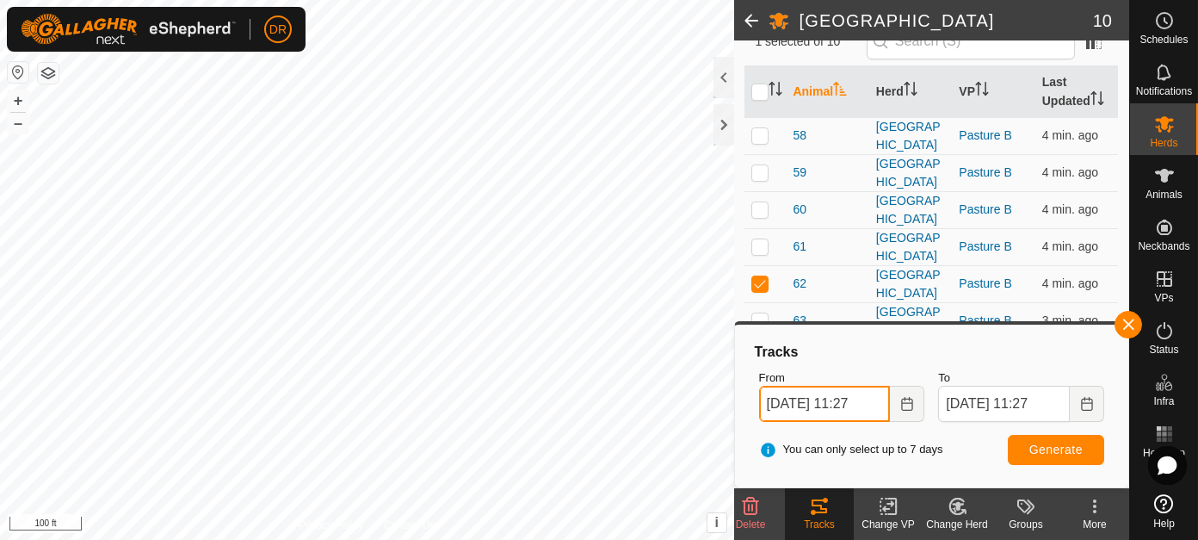
click at [870, 404] on input "Aug 08, 2025 11:27" at bounding box center [825, 404] width 132 height 36
click at [750, 23] on span at bounding box center [751, 20] width 34 height 41
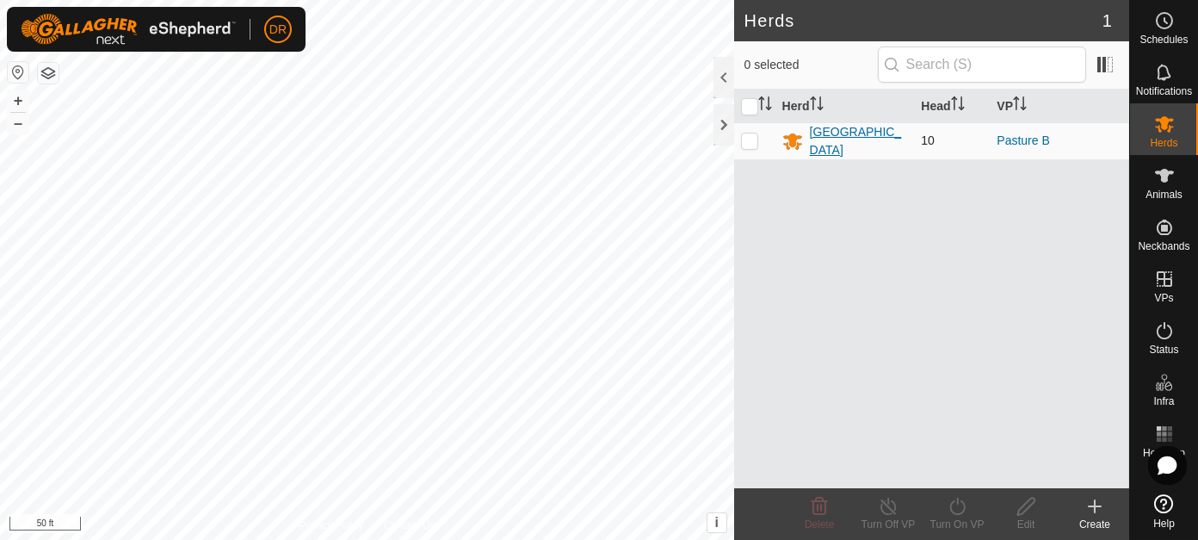
click at [829, 139] on div "[GEOGRAPHIC_DATA]" at bounding box center [859, 141] width 98 height 36
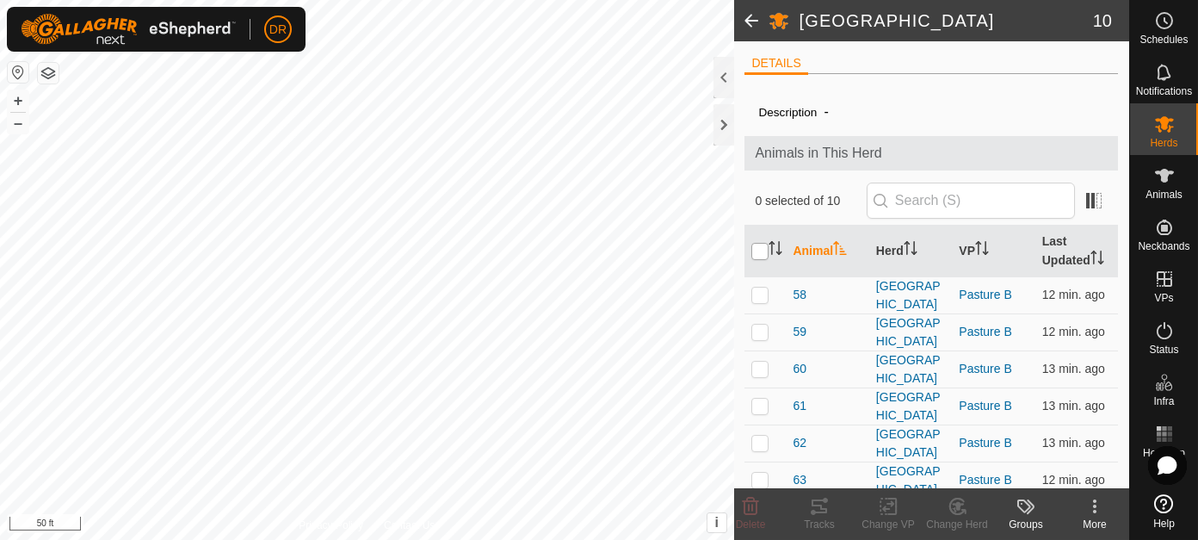
click at [765, 250] on input "checkbox" at bounding box center [760, 251] width 17 height 17
checkbox input "true"
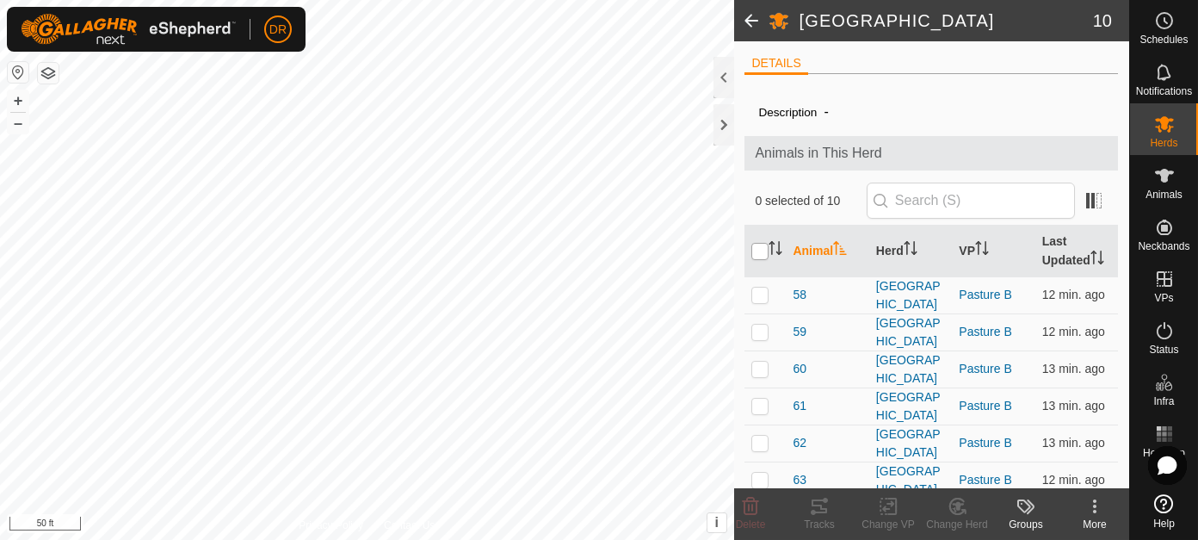
checkbox input "true"
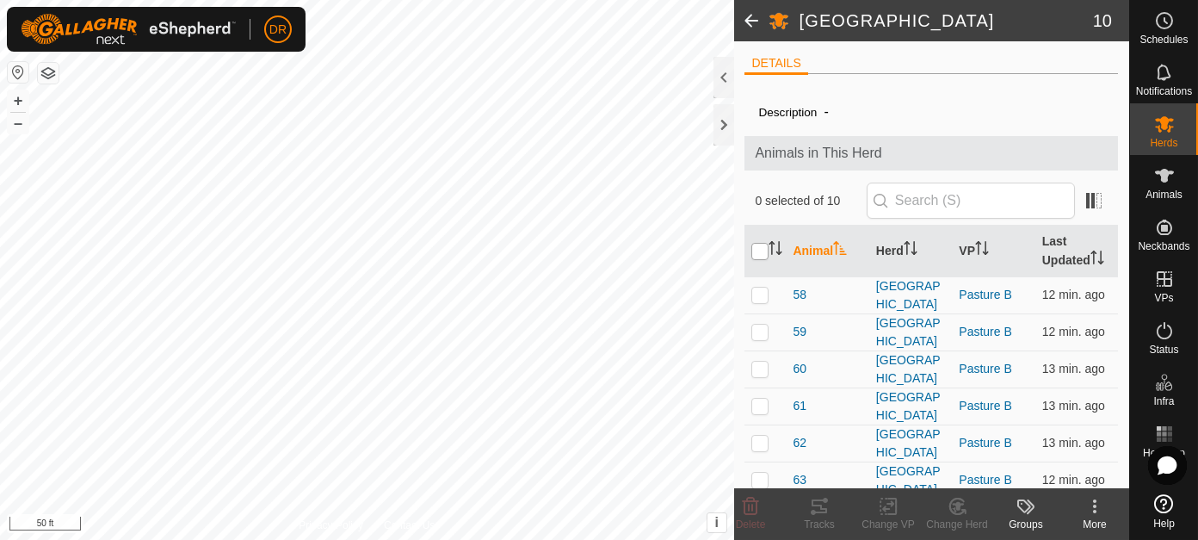
checkbox input "true"
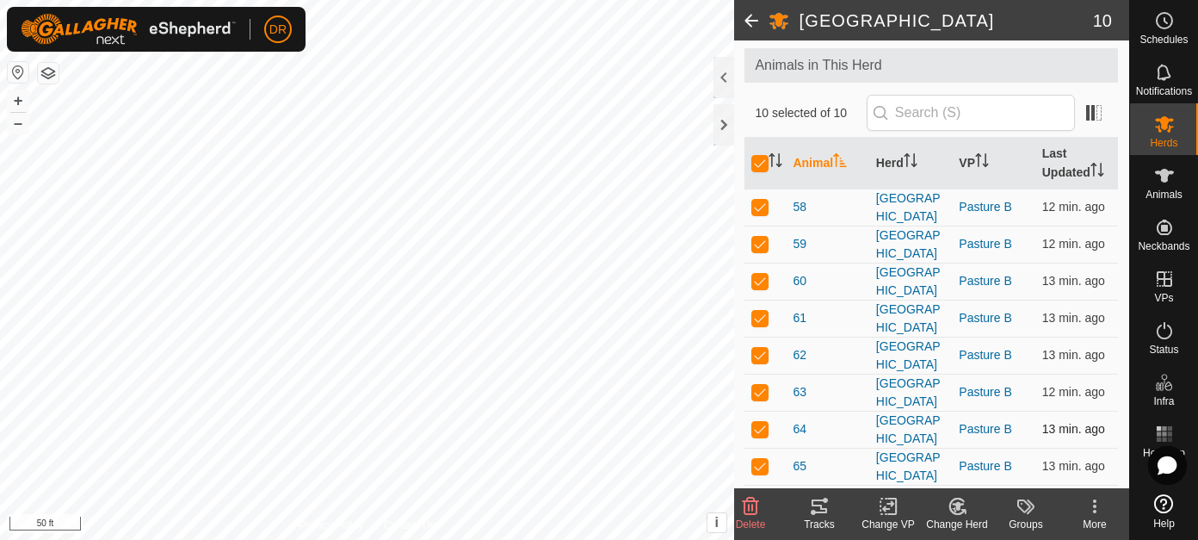
scroll to position [258, 0]
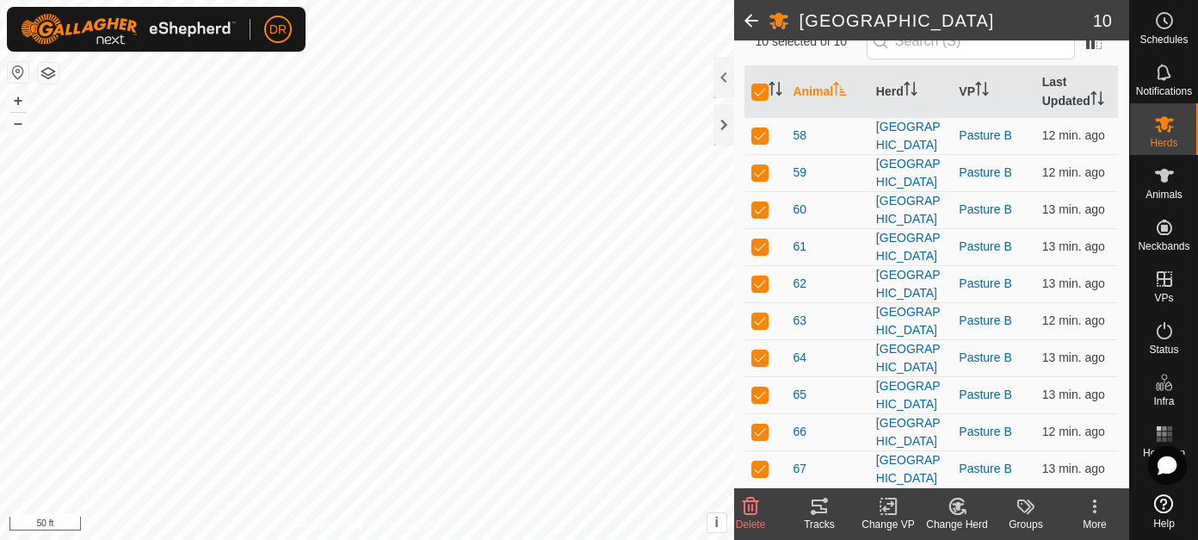
click at [822, 504] on icon at bounding box center [819, 506] width 21 height 21
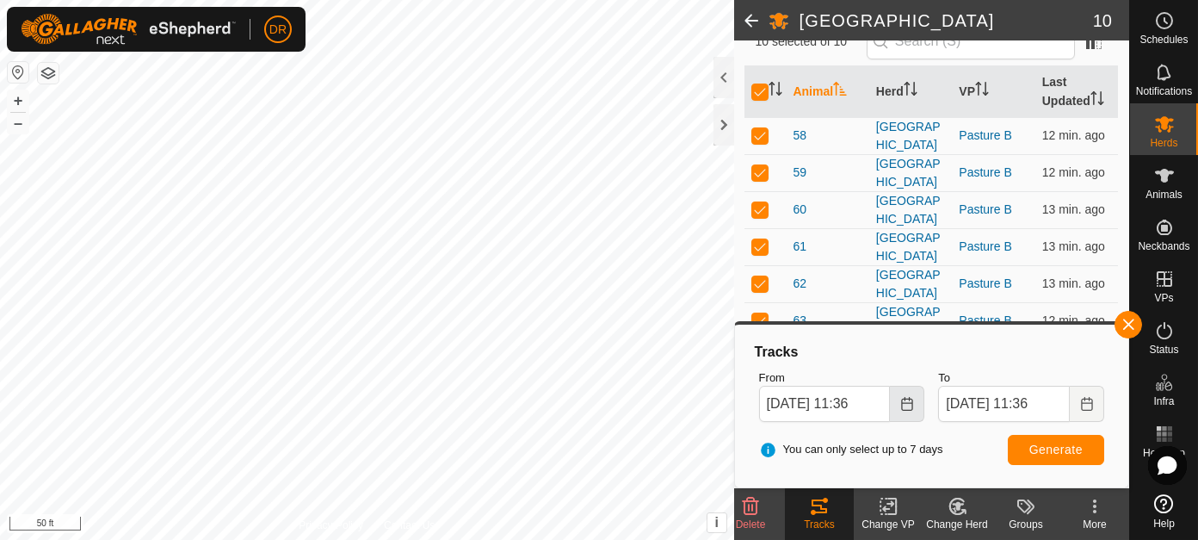
click at [914, 404] on button "Choose Date" at bounding box center [907, 404] width 34 height 36
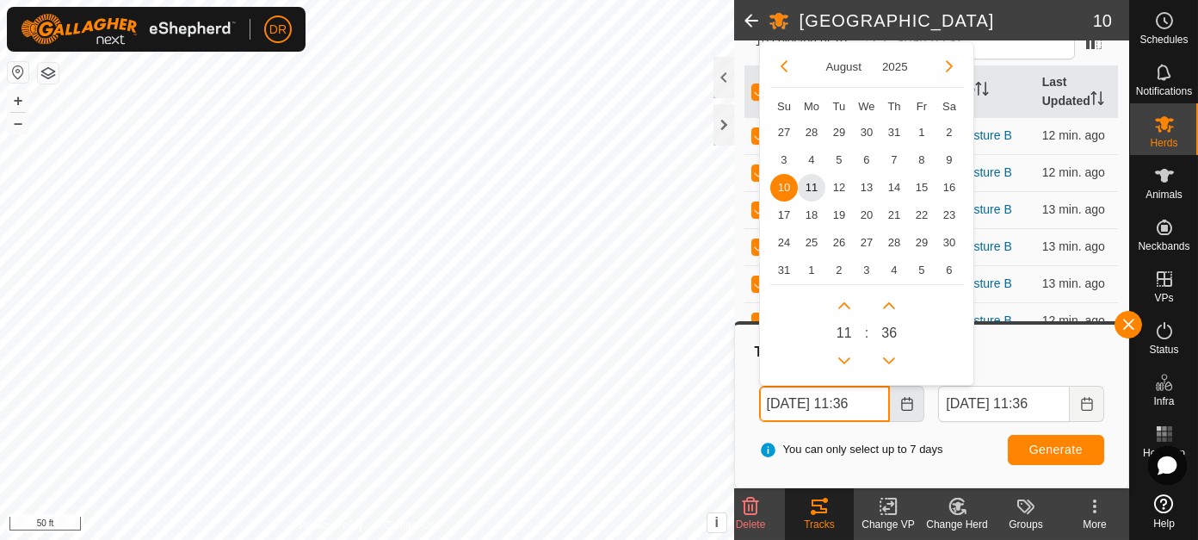
scroll to position [0, 2]
click at [923, 158] on span "8" at bounding box center [922, 160] width 28 height 28
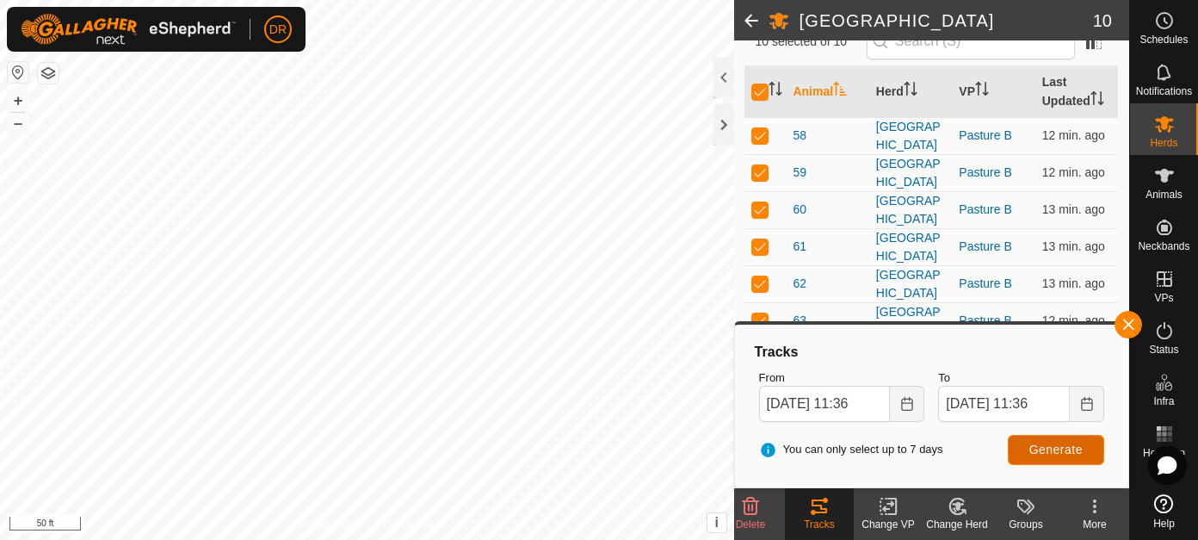
click at [1058, 447] on span "Generate" at bounding box center [1056, 450] width 53 height 14
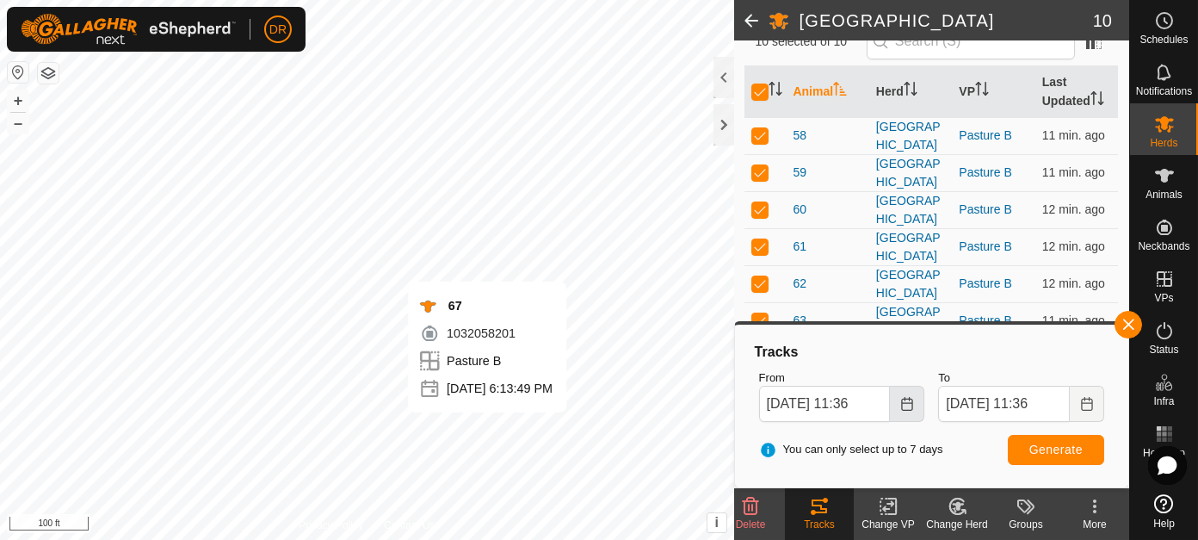
click at [907, 405] on icon "Choose Date" at bounding box center [908, 404] width 14 height 14
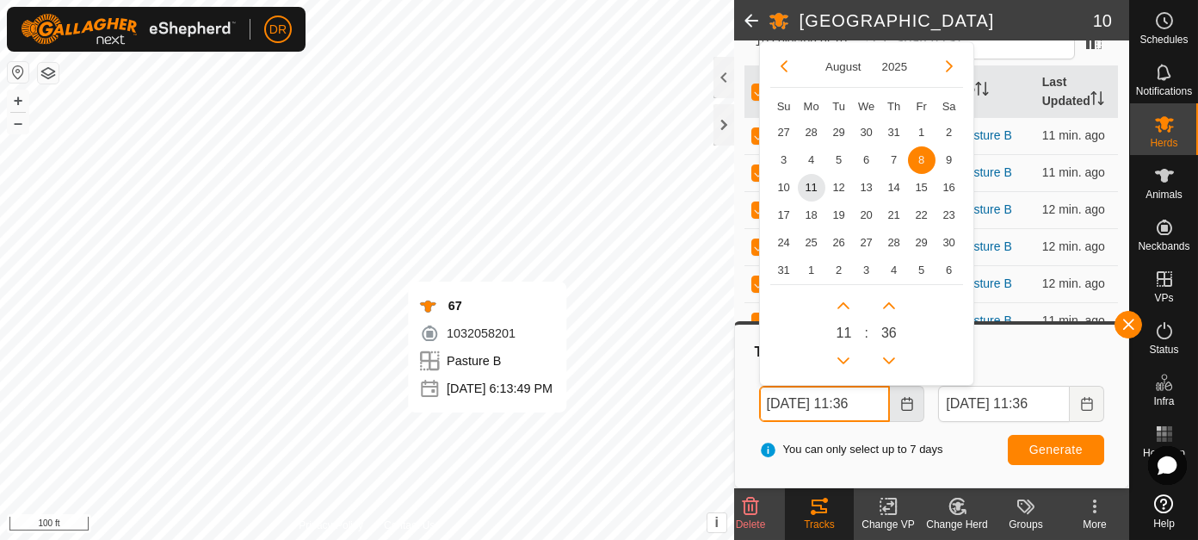
scroll to position [0, 2]
click at [809, 158] on span "4" at bounding box center [812, 160] width 28 height 28
type input "Aug 04, 2025 11:36"
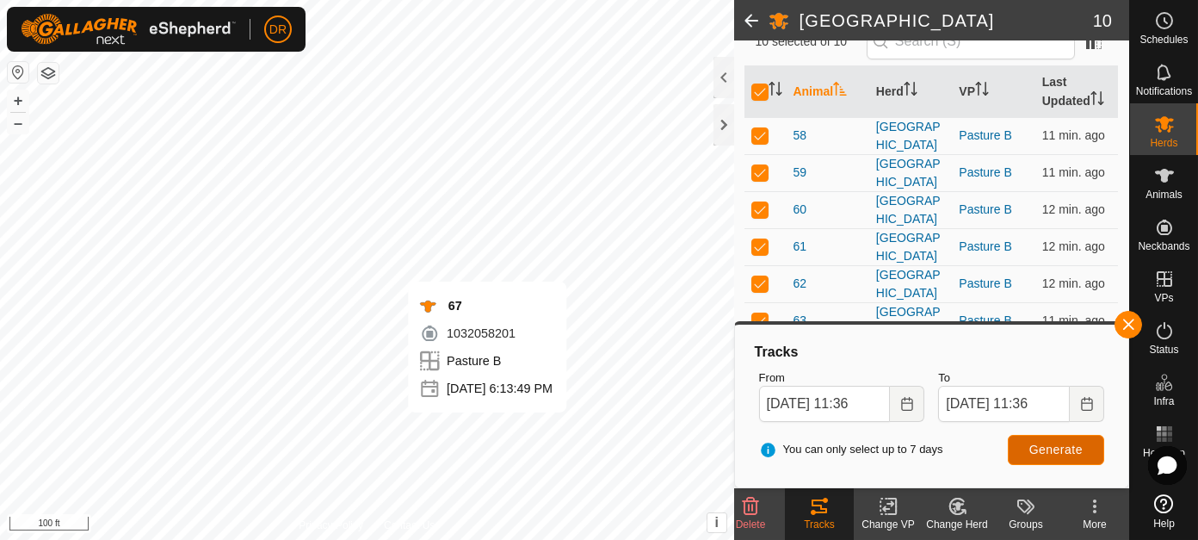
click at [1074, 443] on span "Generate" at bounding box center [1056, 450] width 53 height 14
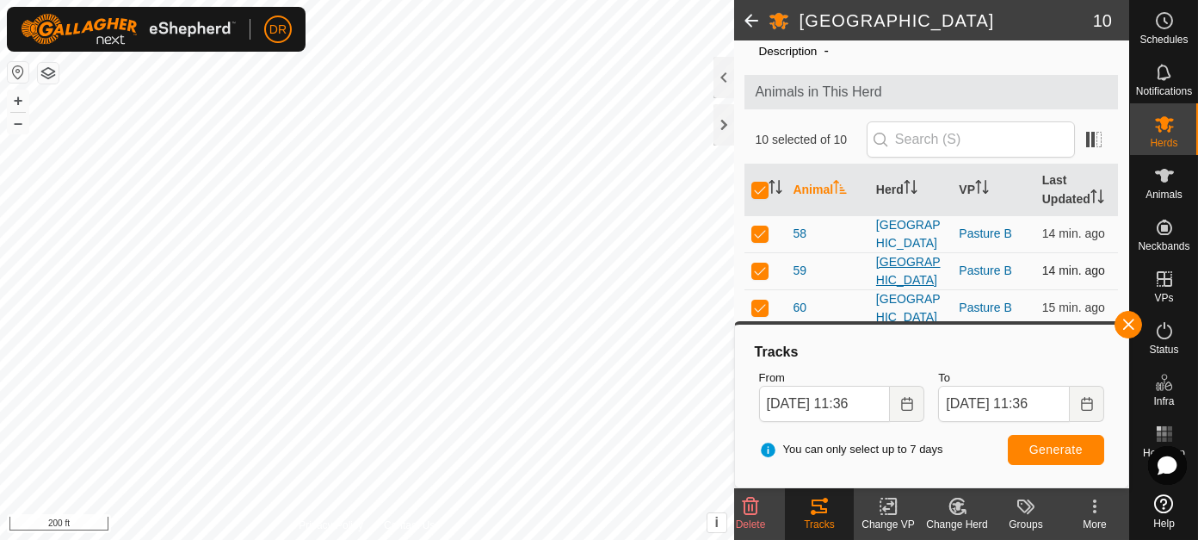
scroll to position [86, 0]
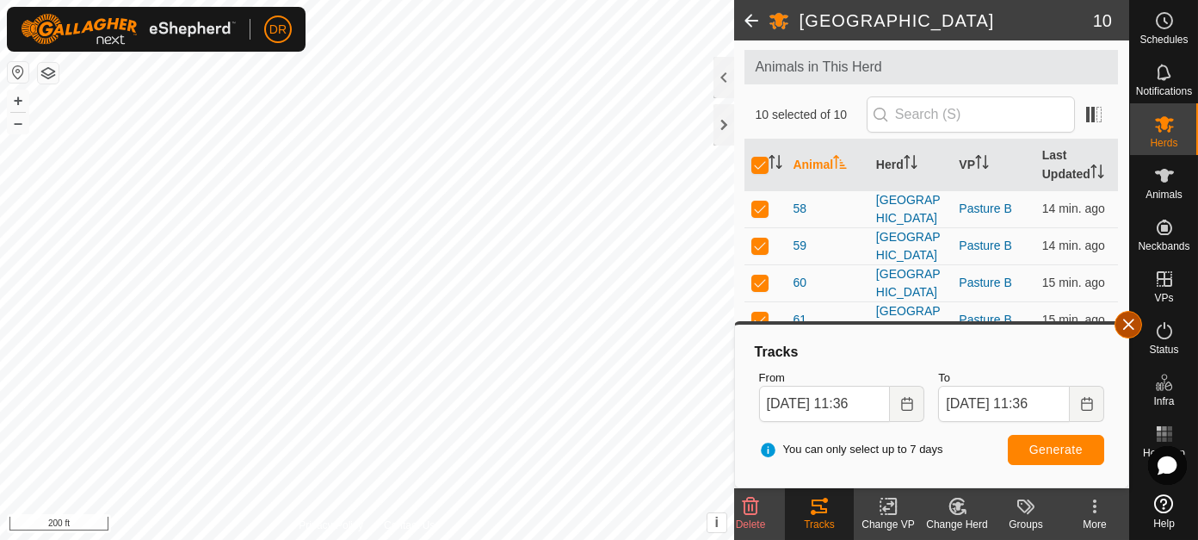
click at [1130, 331] on button "button" at bounding box center [1129, 325] width 28 height 28
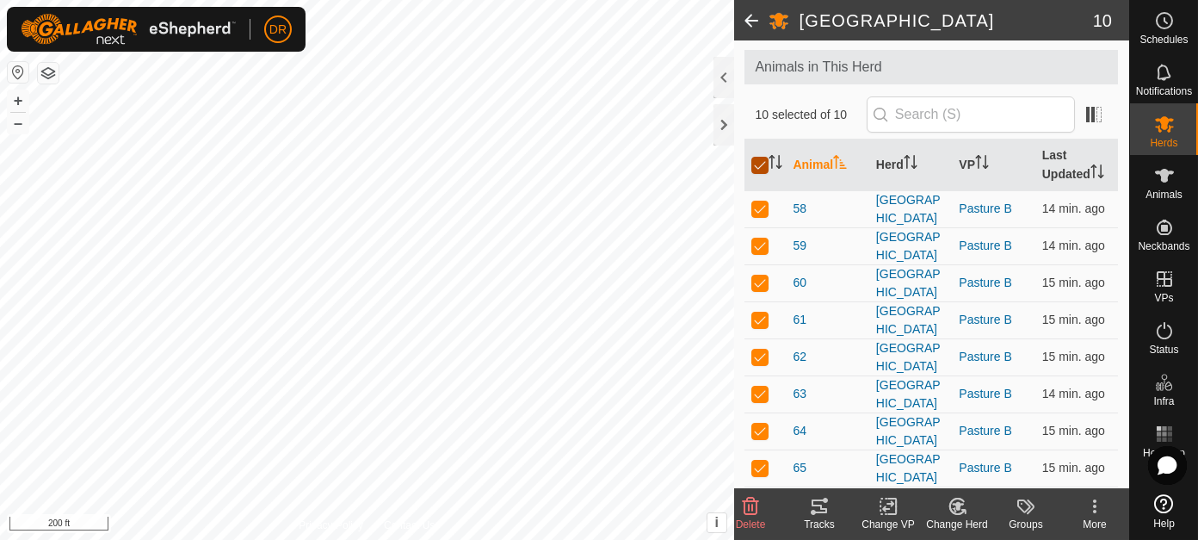
drag, startPoint x: 753, startPoint y: 170, endPoint x: 754, endPoint y: 190, distance: 19.8
click at [753, 171] on input "checkbox" at bounding box center [760, 165] width 17 height 17
checkbox input "false"
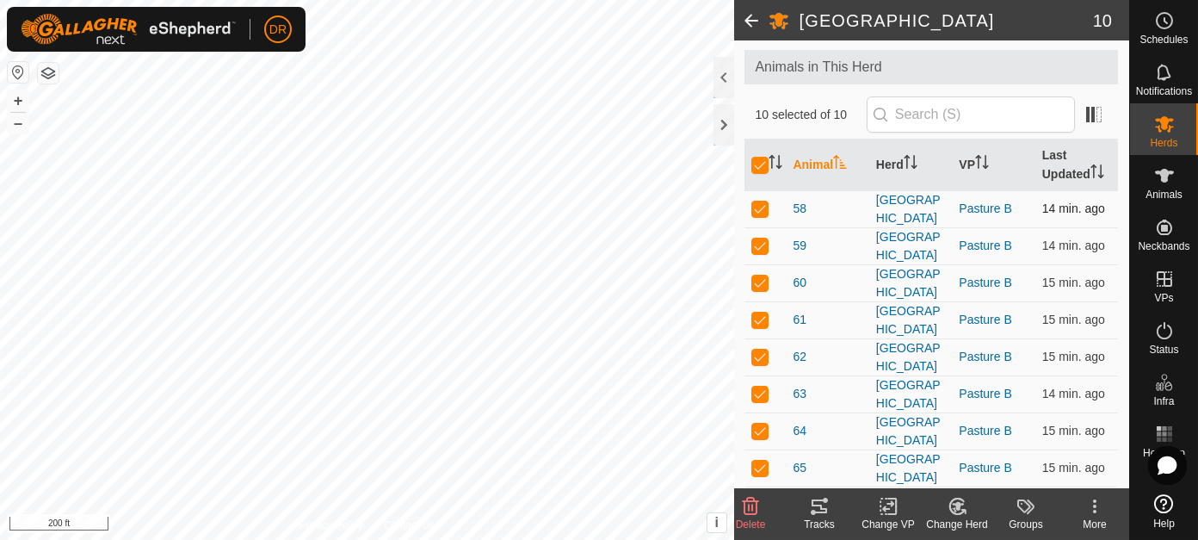
checkbox input "false"
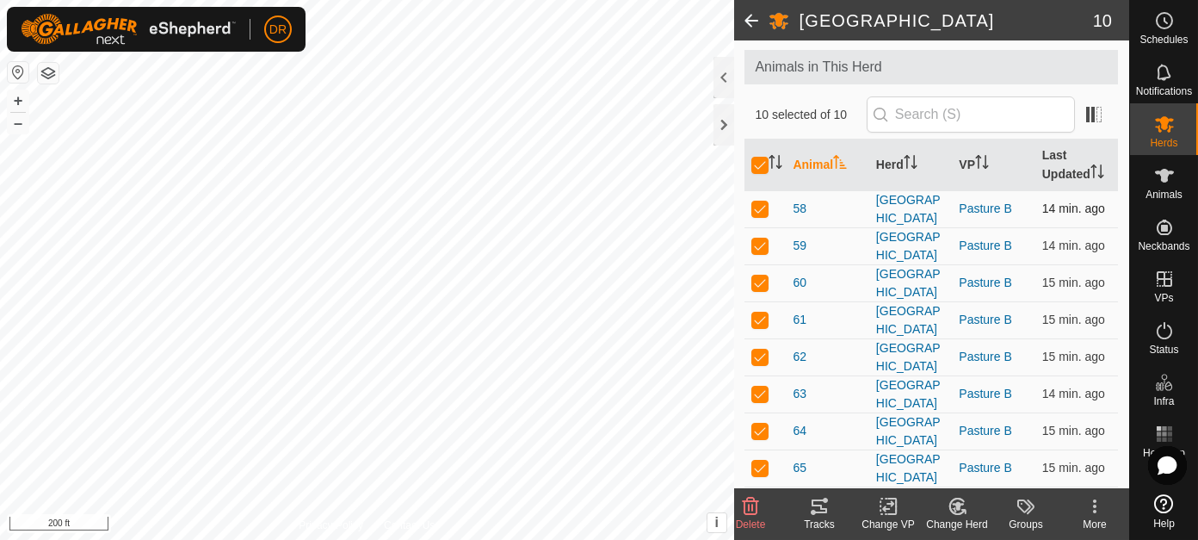
checkbox input "false"
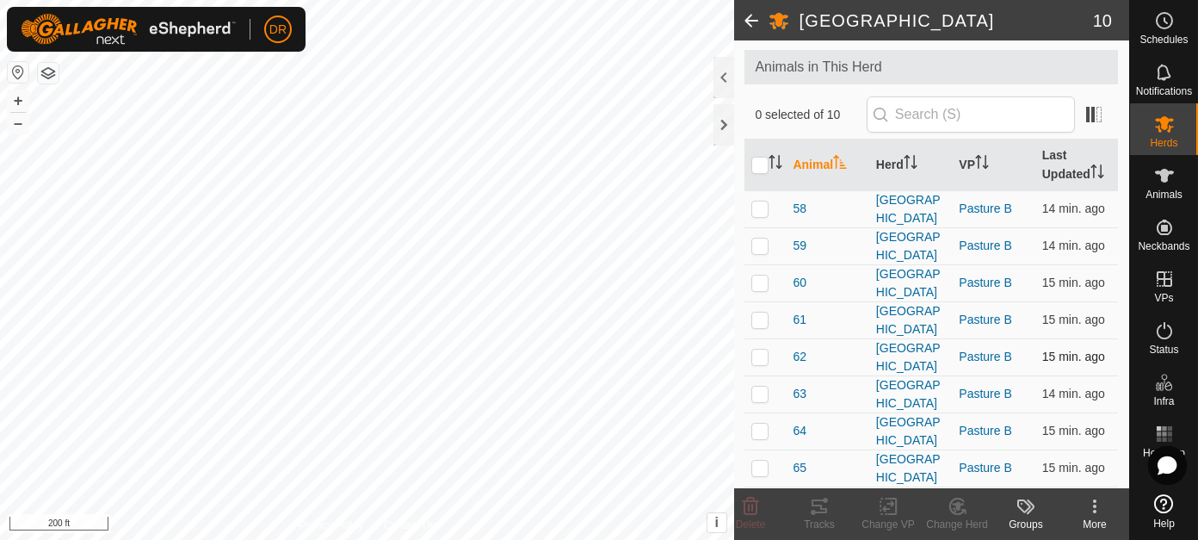
click at [758, 363] on p-checkbox at bounding box center [760, 357] width 17 height 14
checkbox input "true"
click at [825, 514] on icon at bounding box center [819, 506] width 21 height 21
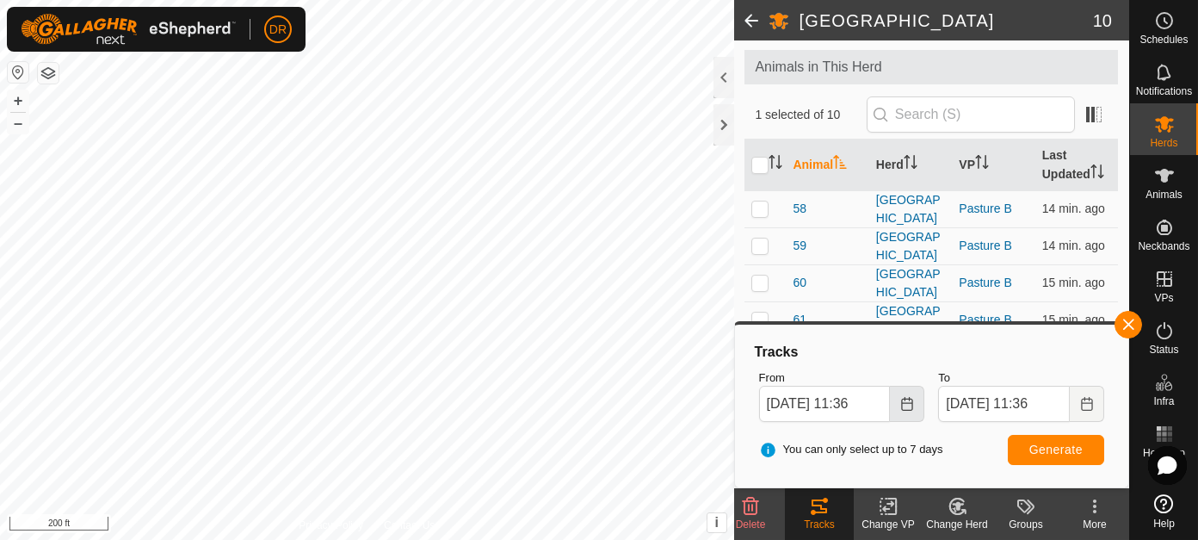
click at [908, 405] on icon "Choose Date" at bounding box center [908, 404] width 14 height 14
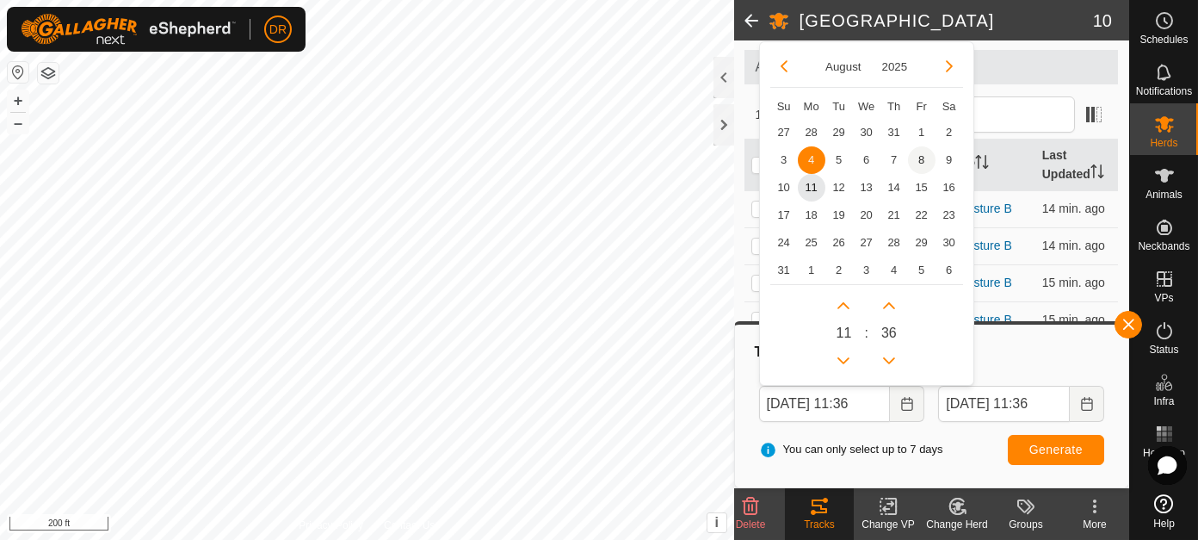
click at [919, 161] on span "8" at bounding box center [922, 160] width 28 height 28
type input "Aug 08, 2025 11:36"
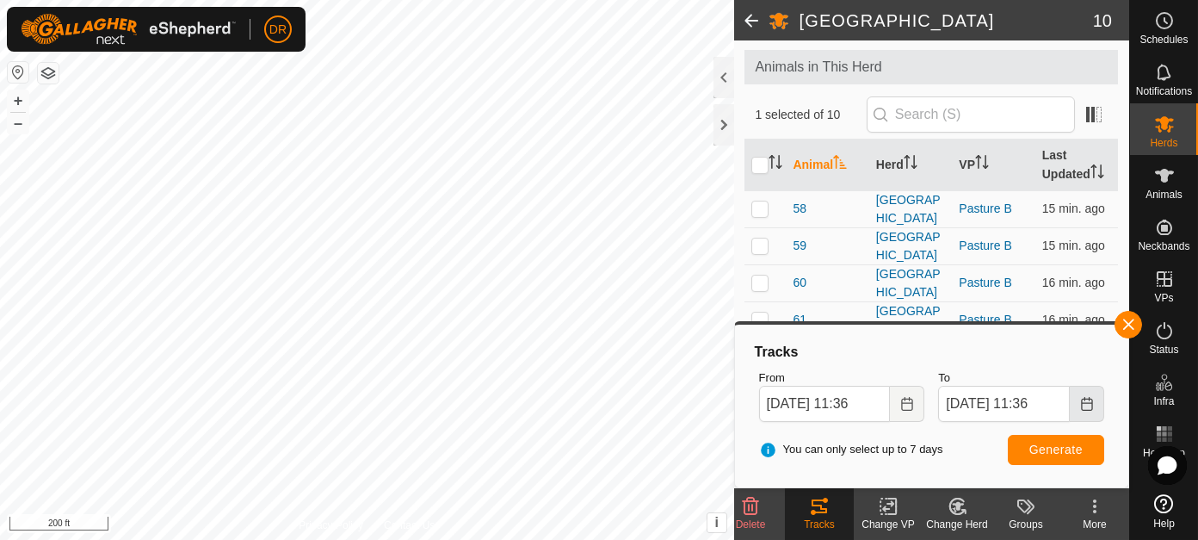
click at [1087, 405] on icon "Choose Date" at bounding box center [1087, 404] width 14 height 14
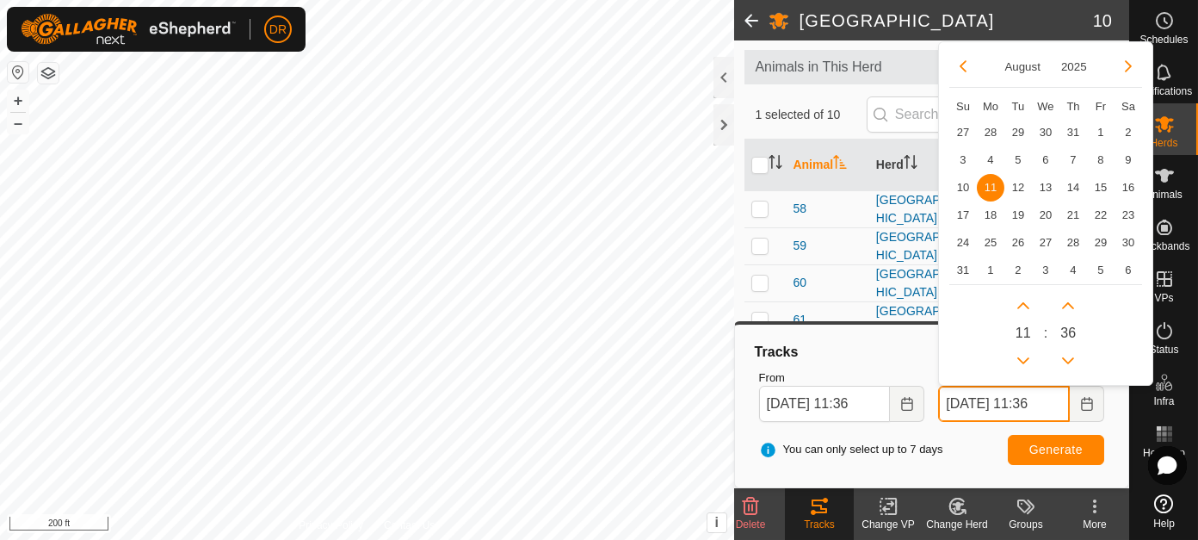
scroll to position [0, 1]
click at [1128, 158] on span "9" at bounding box center [1129, 160] width 28 height 28
type input "Aug 09, 2025 11:36"
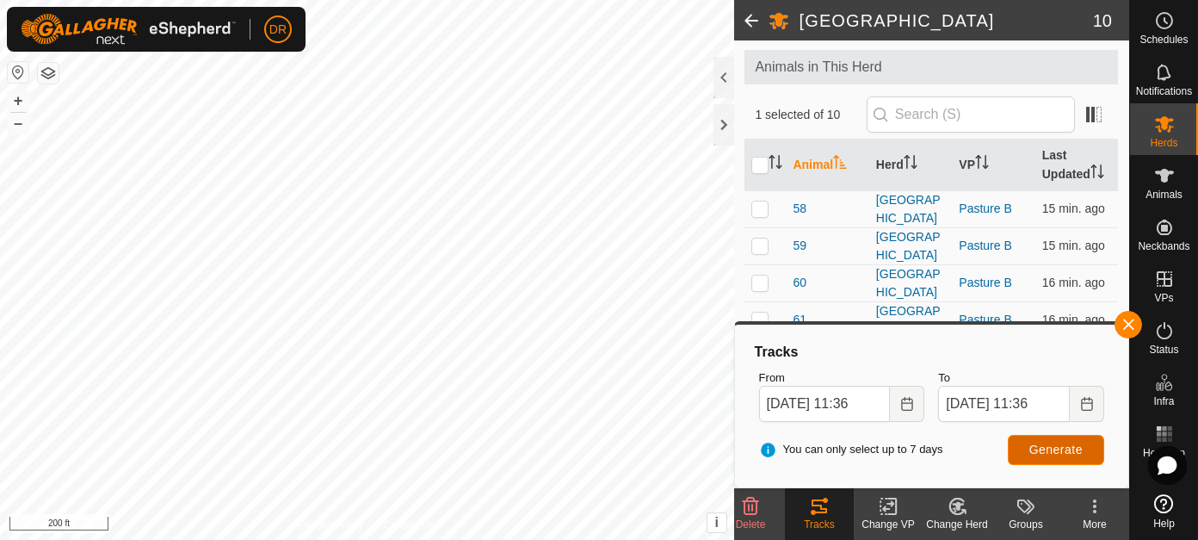
scroll to position [0, 0]
click at [1049, 451] on span "Generate" at bounding box center [1056, 450] width 53 height 14
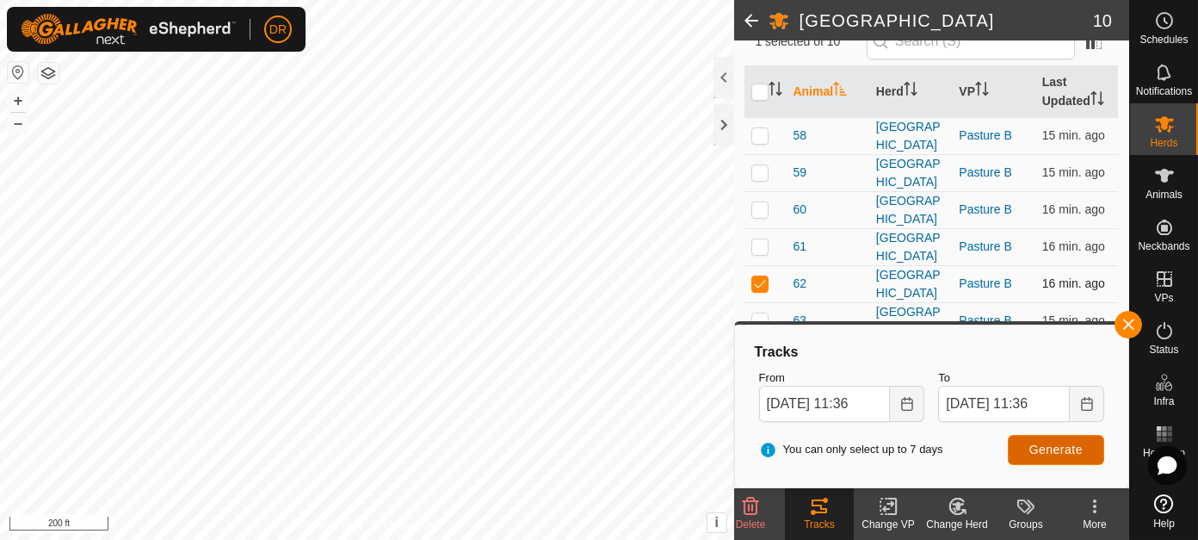
scroll to position [258, 0]
